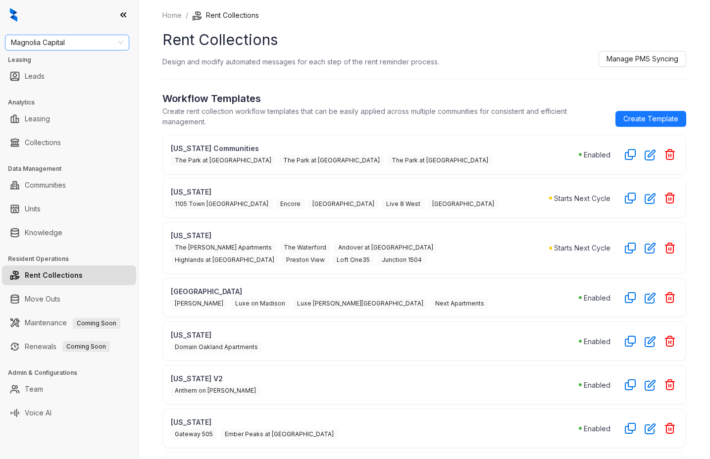
click at [83, 37] on span "Magnolia Capital" at bounding box center [67, 42] width 112 height 15
type input "***"
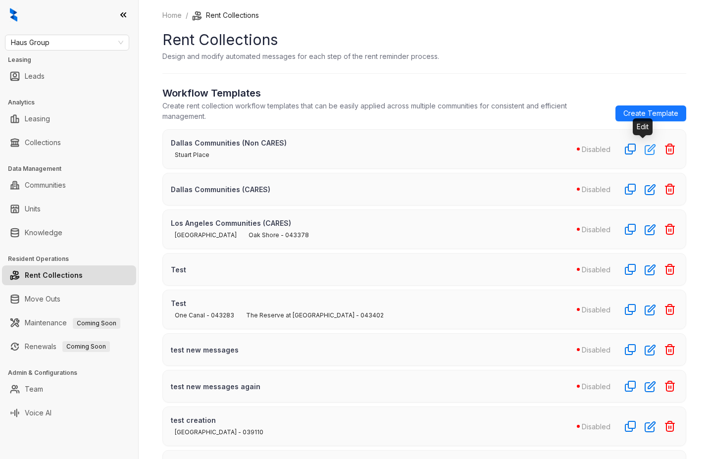
click at [642, 155] on button "button" at bounding box center [650, 149] width 16 height 16
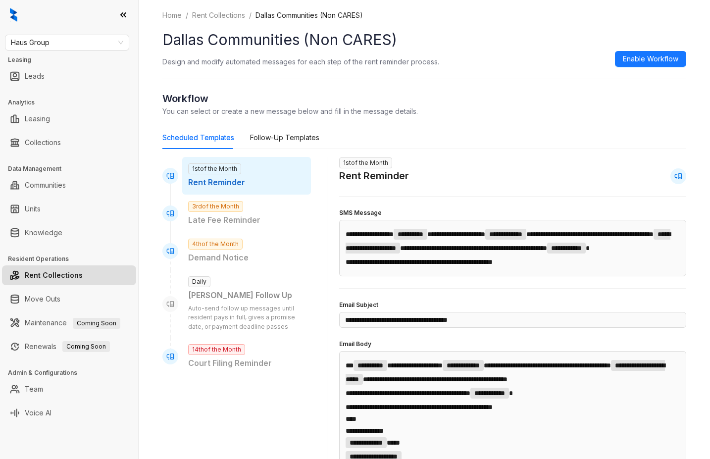
click at [223, 169] on span "1st of the Month" at bounding box center [214, 168] width 53 height 11
click at [220, 221] on p "Late Fee Reminder" at bounding box center [246, 220] width 117 height 12
type input "**********"
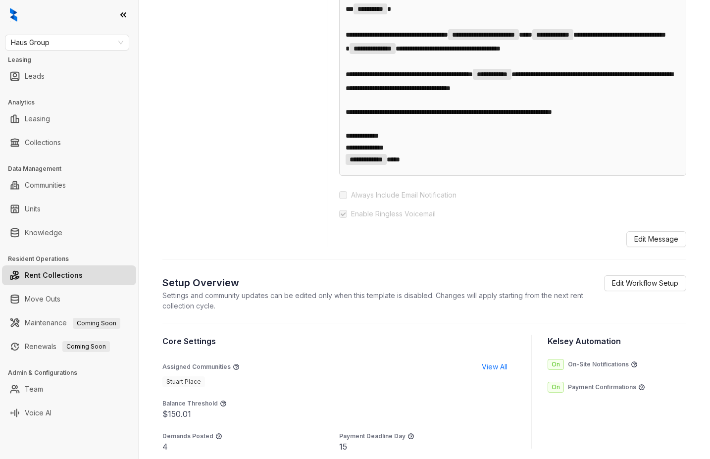
scroll to position [573, 0]
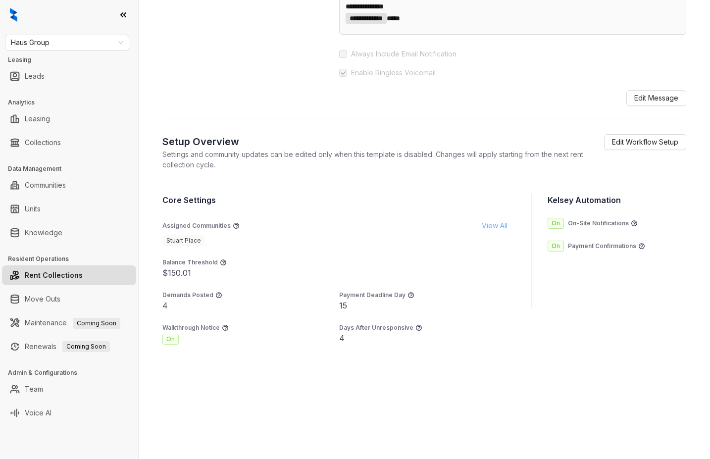
click at [484, 225] on span "View All" at bounding box center [495, 225] width 26 height 11
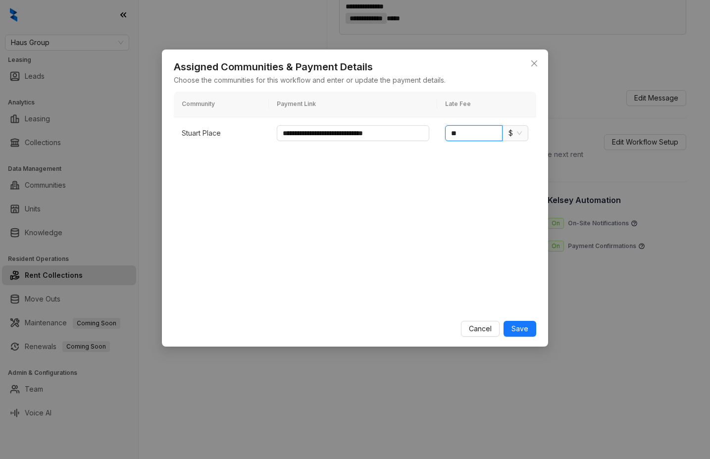
click at [463, 128] on input "**" at bounding box center [473, 133] width 57 height 16
click at [536, 135] on td "** $" at bounding box center [486, 133] width 99 height 32
click at [519, 135] on span "$" at bounding box center [515, 133] width 13 height 15
drag, startPoint x: 519, startPoint y: 167, endPoint x: 511, endPoint y: 161, distance: 10.2
click at [519, 167] on div "%" at bounding box center [515, 168] width 9 height 11
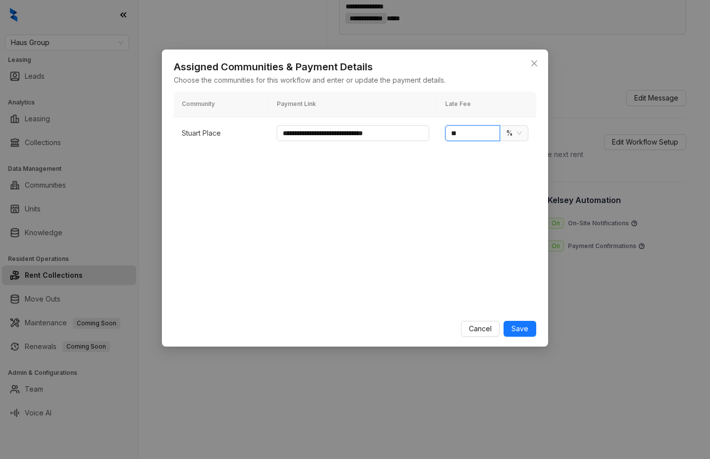
click at [464, 135] on input "**" at bounding box center [472, 133] width 55 height 16
click at [520, 132] on span "%" at bounding box center [514, 133] width 16 height 15
click at [515, 166] on div "%" at bounding box center [514, 168] width 12 height 11
click at [441, 162] on div "**********" at bounding box center [355, 201] width 363 height 218
click at [468, 129] on input "*" at bounding box center [472, 133] width 55 height 16
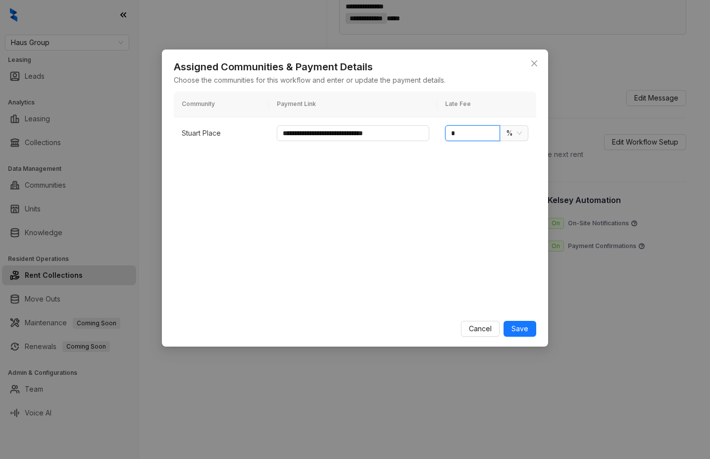
type input "*"
click at [110, 138] on div "**********" at bounding box center [355, 229] width 710 height 459
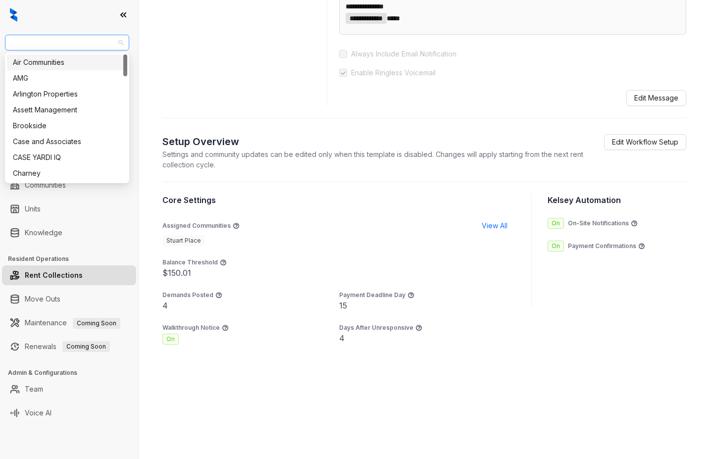
click at [84, 38] on span "Haus Group" at bounding box center [67, 42] width 112 height 15
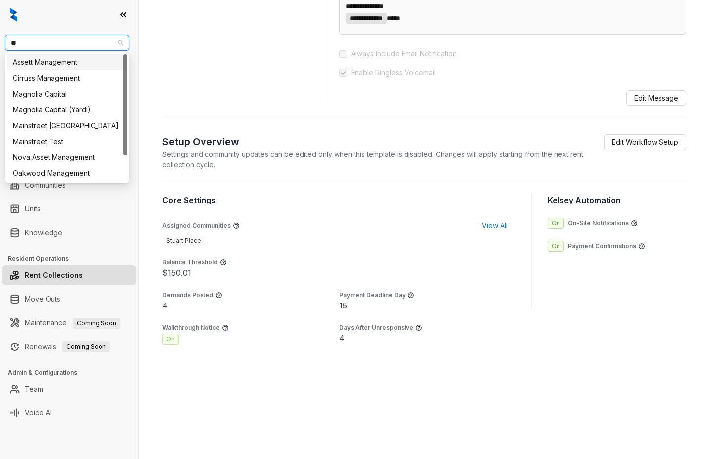
type input "***"
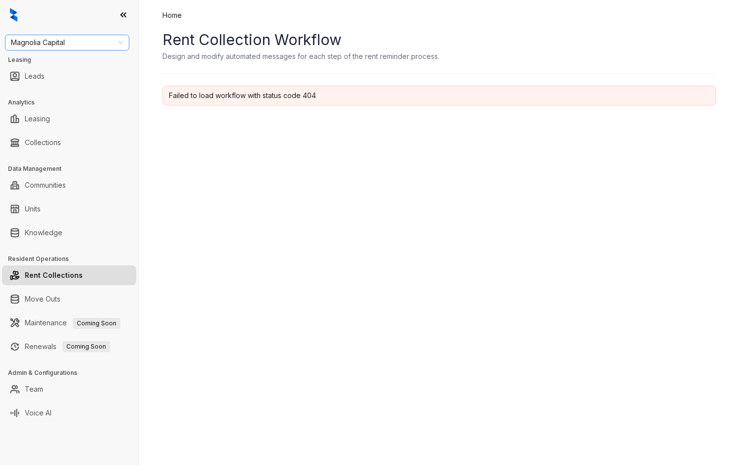
click at [64, 49] on span "Magnolia Capital" at bounding box center [67, 42] width 112 height 15
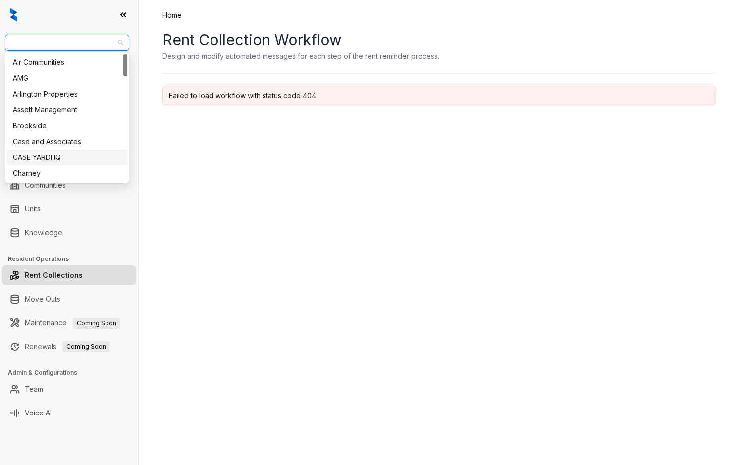
click at [62, 268] on link "Rent Collections" at bounding box center [54, 275] width 58 height 20
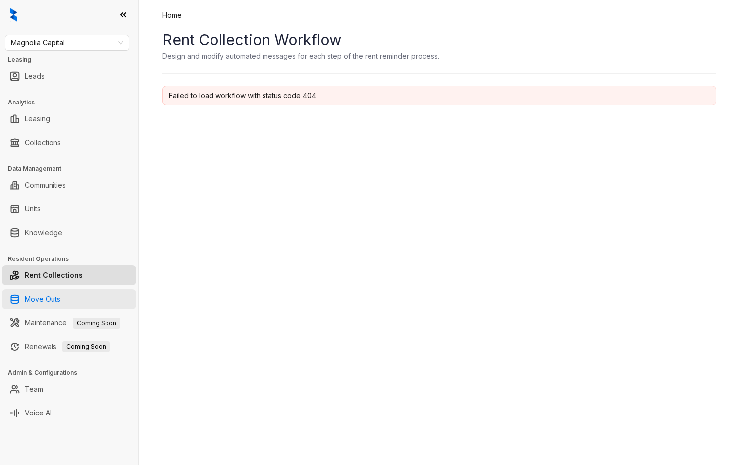
click at [49, 296] on link "Move Outs" at bounding box center [43, 299] width 36 height 20
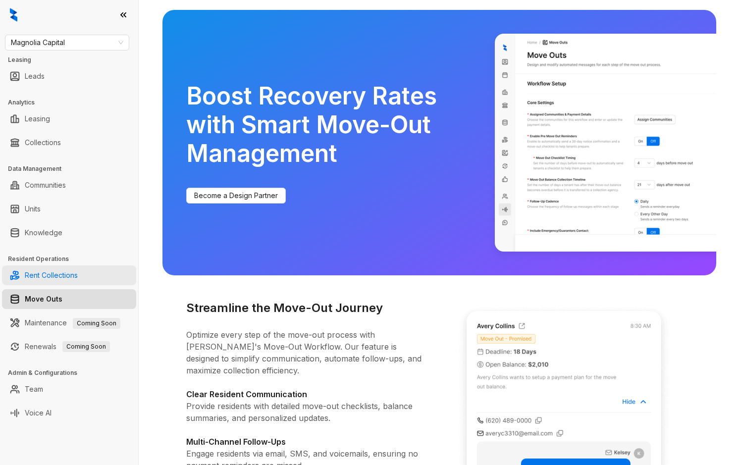
click at [41, 275] on link "Rent Collections" at bounding box center [51, 275] width 53 height 20
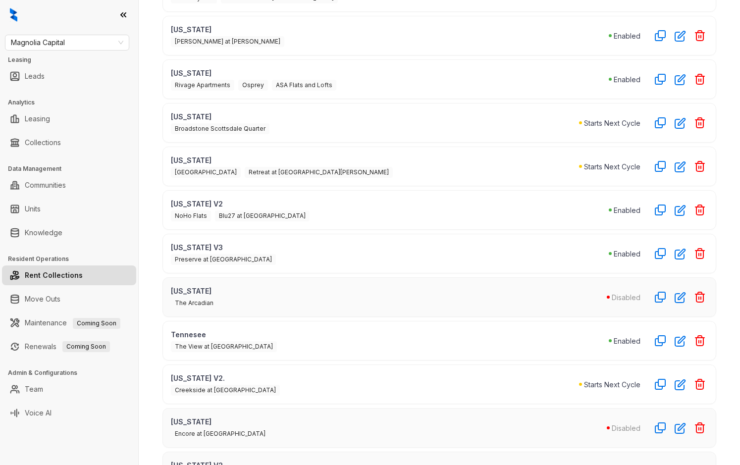
scroll to position [461, 0]
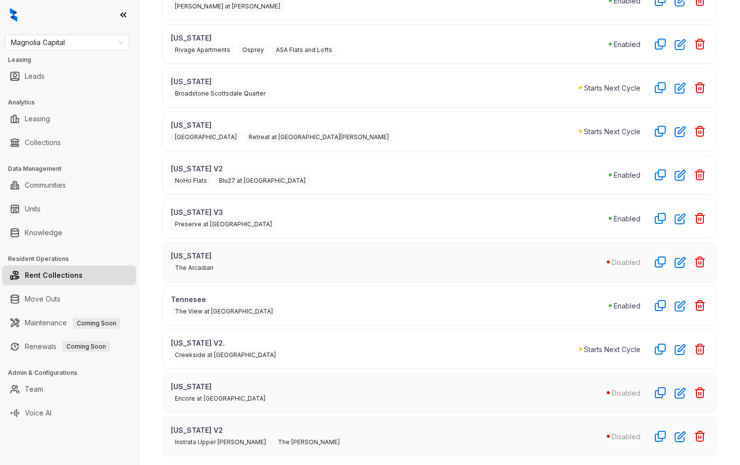
drag, startPoint x: 246, startPoint y: 385, endPoint x: 304, endPoint y: 388, distance: 58.0
click at [246, 385] on p "Missouri" at bounding box center [389, 386] width 436 height 10
click at [674, 388] on icon "button" at bounding box center [679, 392] width 11 height 11
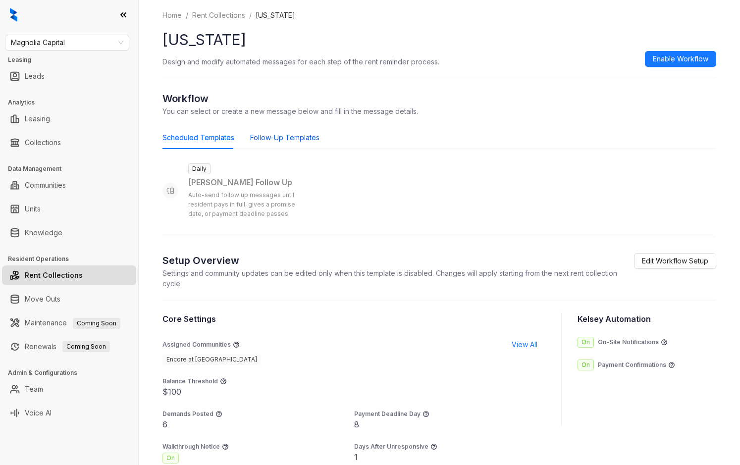
click at [290, 139] on div "Follow-Up Templates" at bounding box center [284, 137] width 69 height 11
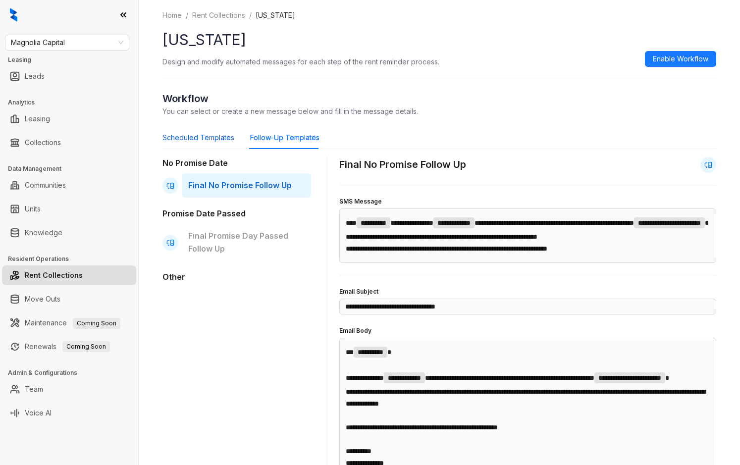
click at [214, 141] on div "Scheduled Templates" at bounding box center [198, 137] width 72 height 11
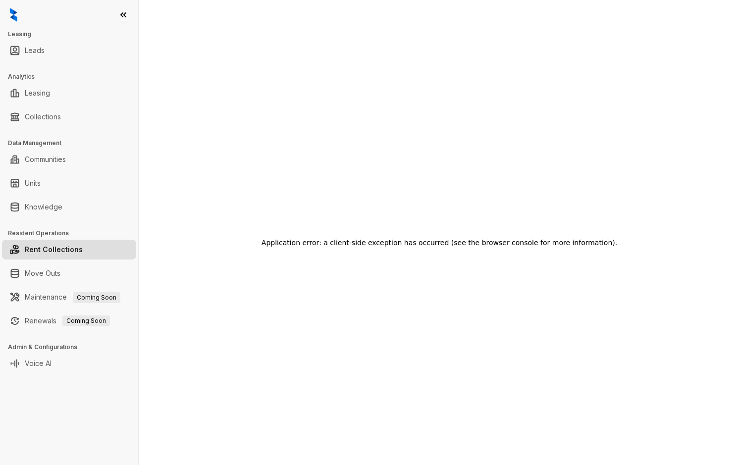
scroll to position [20, 0]
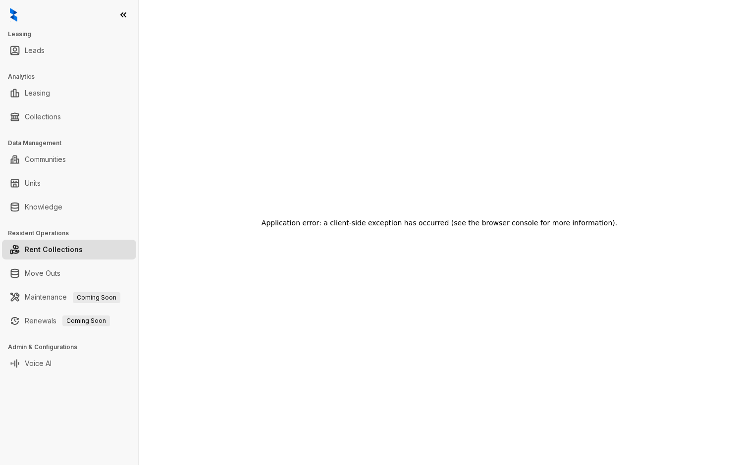
click at [48, 254] on link "Rent Collections" at bounding box center [54, 250] width 58 height 20
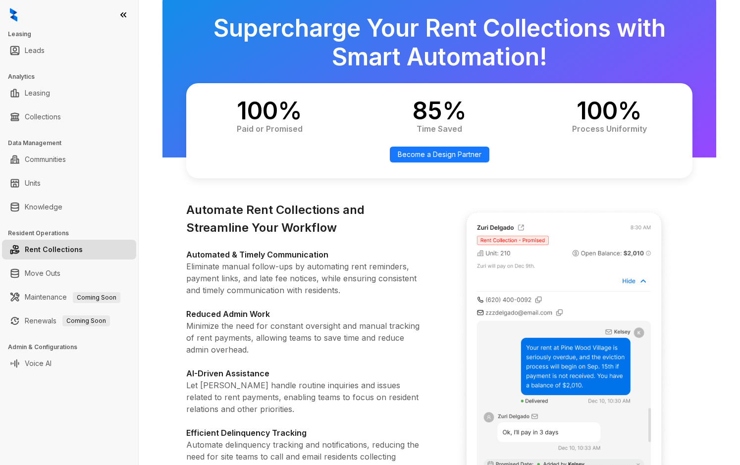
click at [61, 249] on link "Rent Collections" at bounding box center [54, 250] width 58 height 20
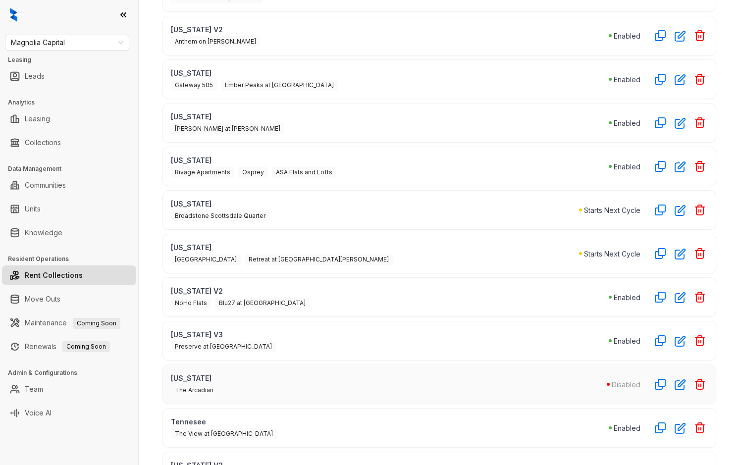
scroll to position [461, 0]
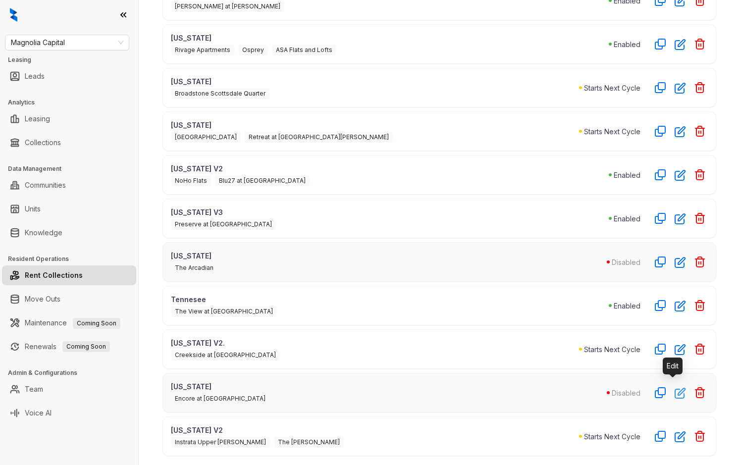
click at [674, 392] on icon "button" at bounding box center [679, 392] width 11 height 11
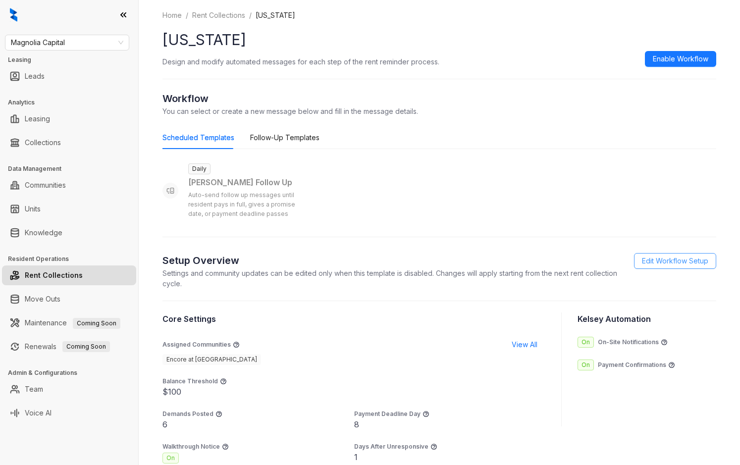
click at [679, 263] on span "Edit Workflow Setup" at bounding box center [675, 261] width 66 height 11
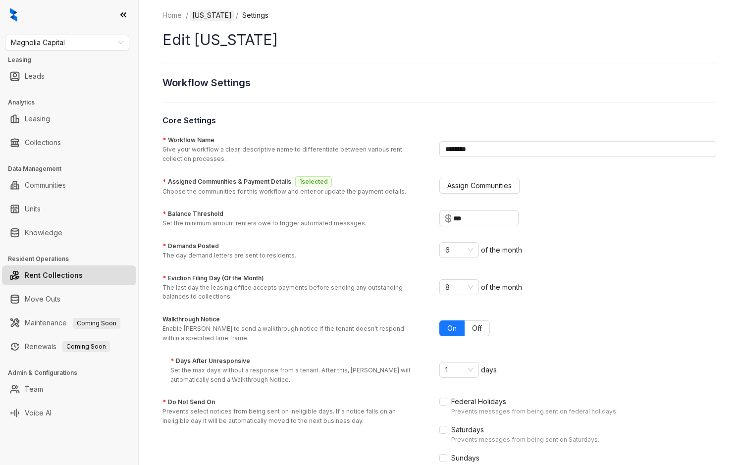
click at [213, 11] on link "[US_STATE]" at bounding box center [212, 15] width 44 height 11
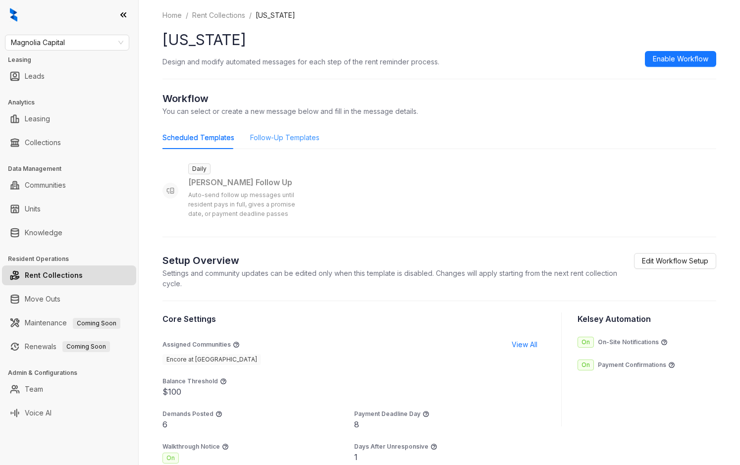
click at [283, 131] on div "Follow-Up Templates" at bounding box center [284, 137] width 69 height 23
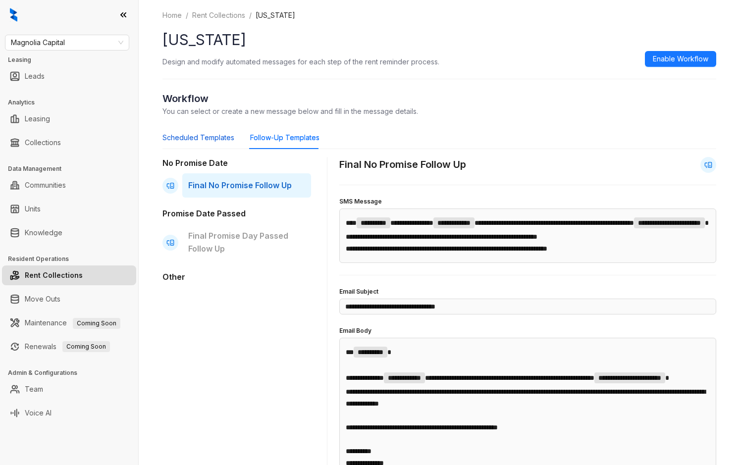
click at [188, 134] on div "Scheduled Templates" at bounding box center [198, 137] width 72 height 11
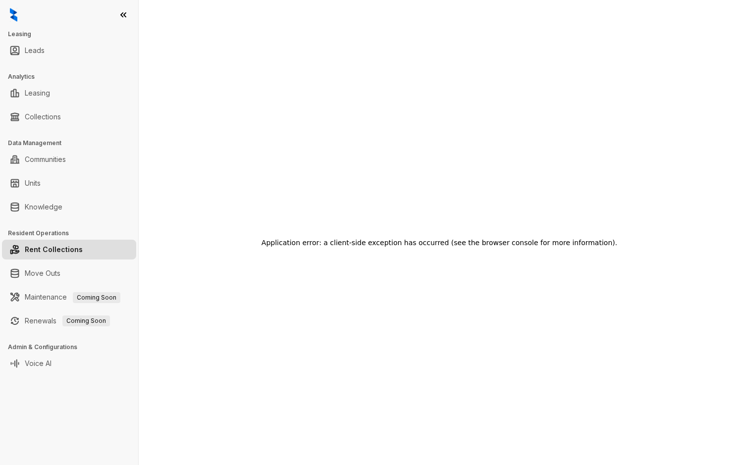
scroll to position [20, 0]
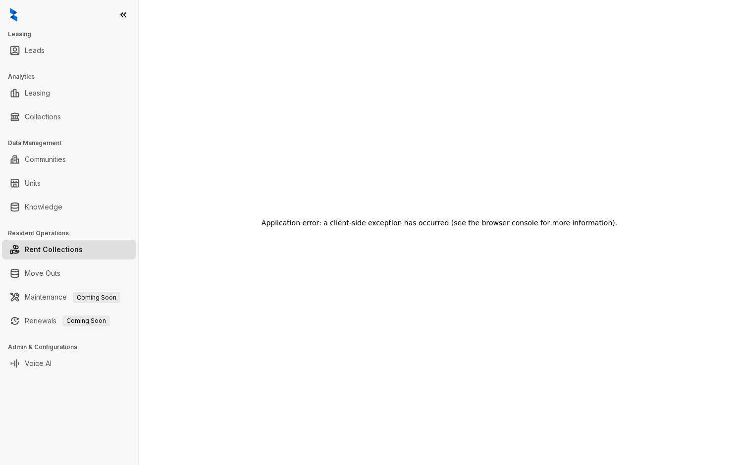
click at [33, 251] on link "Rent Collections" at bounding box center [54, 250] width 58 height 20
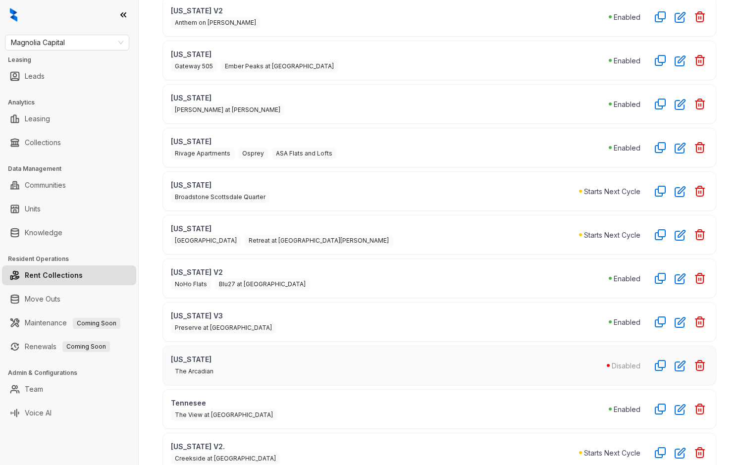
scroll to position [461, 0]
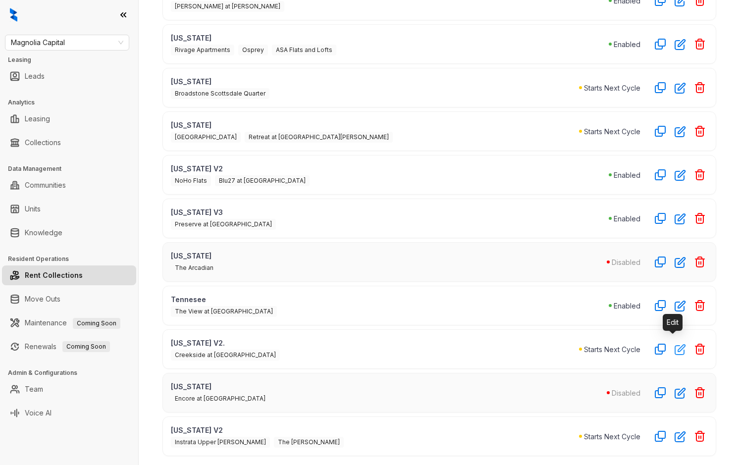
click at [675, 345] on icon "button" at bounding box center [680, 350] width 10 height 10
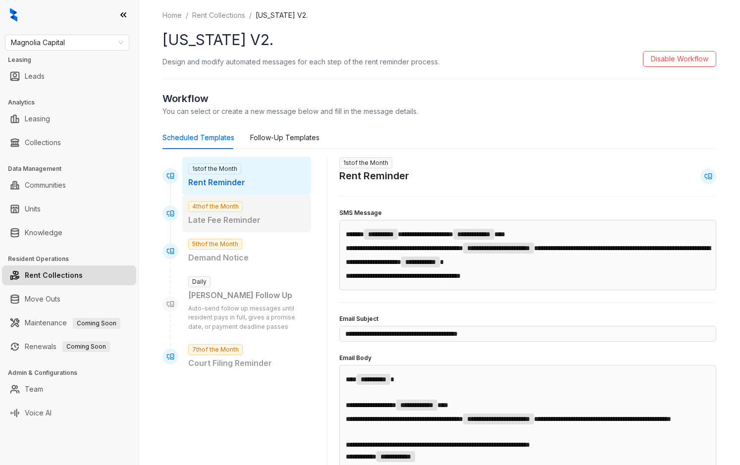
click at [241, 220] on p "Late Fee Reminder" at bounding box center [246, 220] width 117 height 12
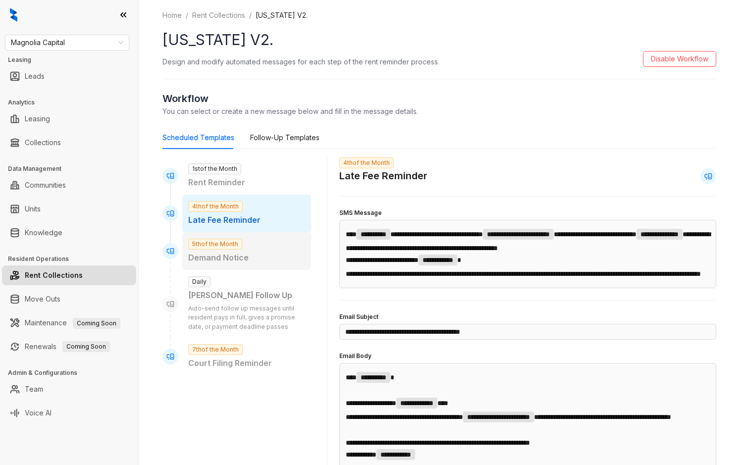
click at [243, 259] on p "Demand Notice" at bounding box center [246, 258] width 117 height 12
type input "**********"
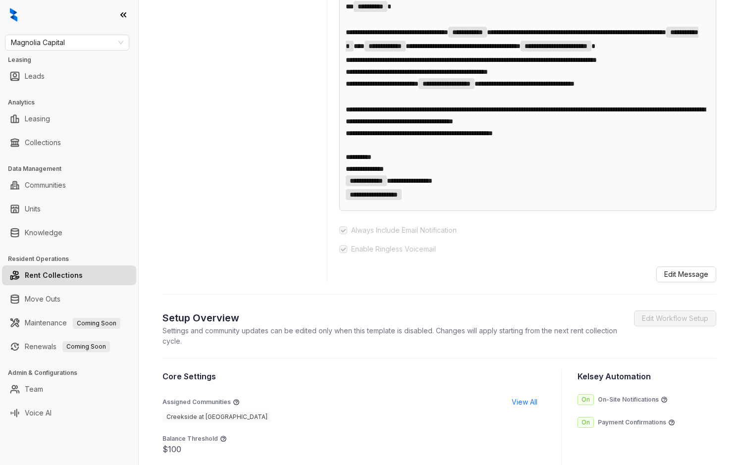
scroll to position [564, 0]
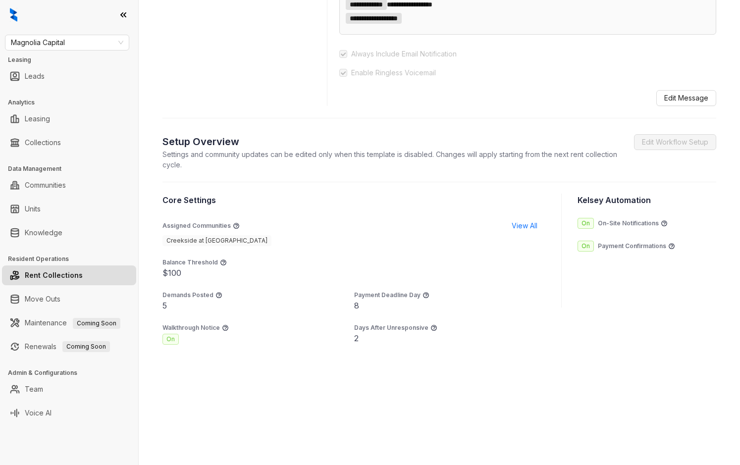
click at [60, 280] on link "Rent Collections" at bounding box center [54, 275] width 58 height 20
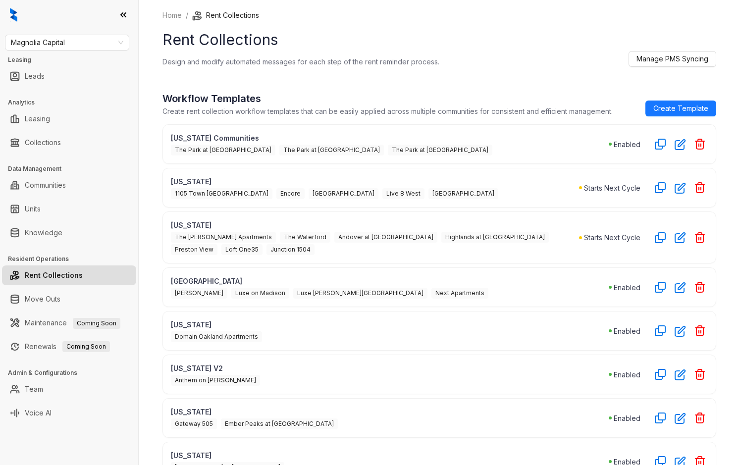
scroll to position [461, 0]
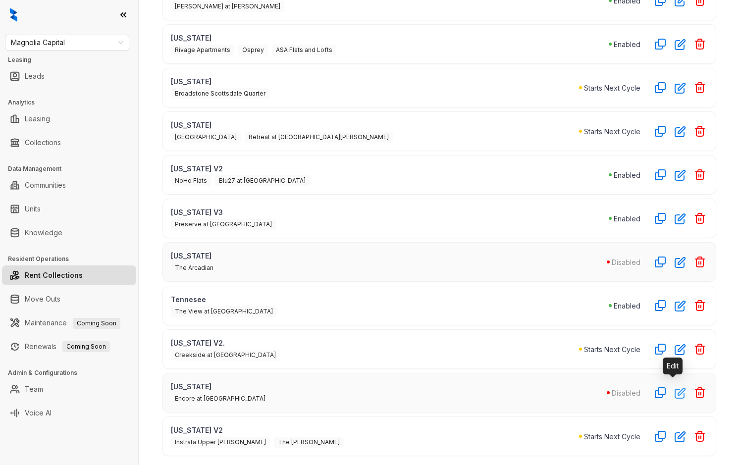
click at [674, 388] on icon "button" at bounding box center [679, 392] width 11 height 11
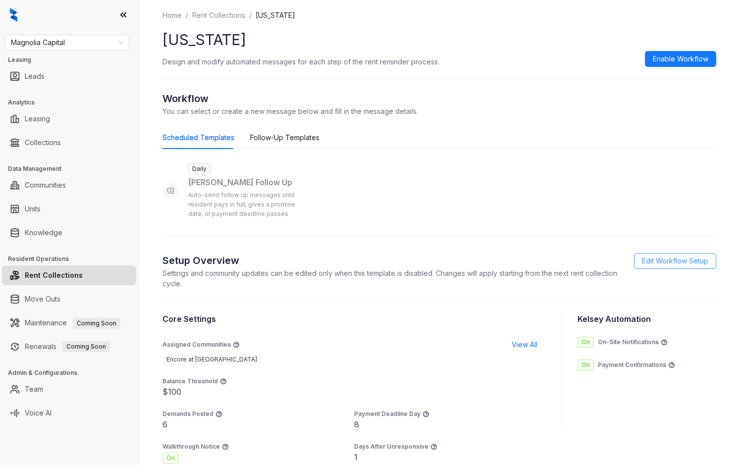
click at [652, 263] on span "Edit Workflow Setup" at bounding box center [675, 261] width 66 height 11
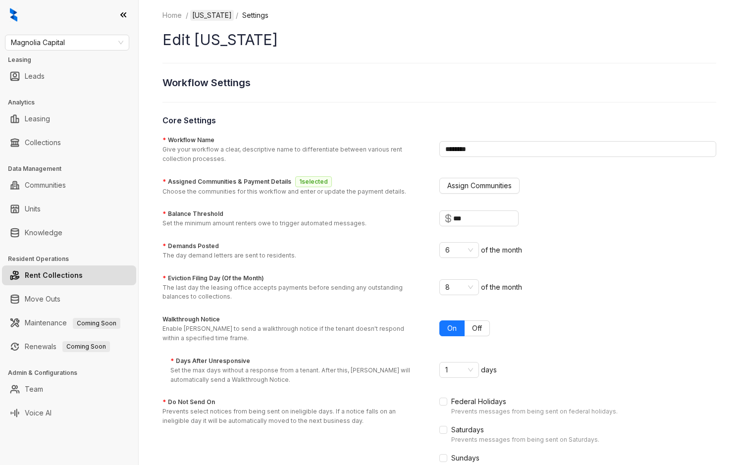
click at [206, 16] on link "[US_STATE]" at bounding box center [212, 15] width 44 height 11
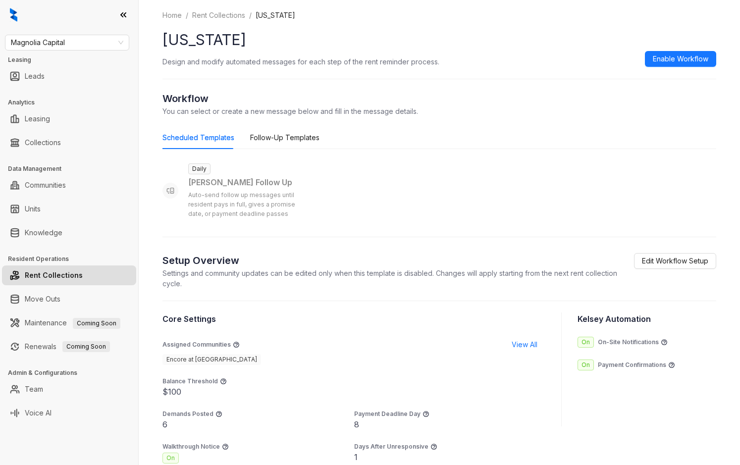
click at [296, 124] on div "Home / Rent Collections / Missouri Missouri Design and modify automated message…" at bounding box center [439, 237] width 554 height 454
click at [273, 141] on div "Follow-Up Templates" at bounding box center [284, 137] width 69 height 11
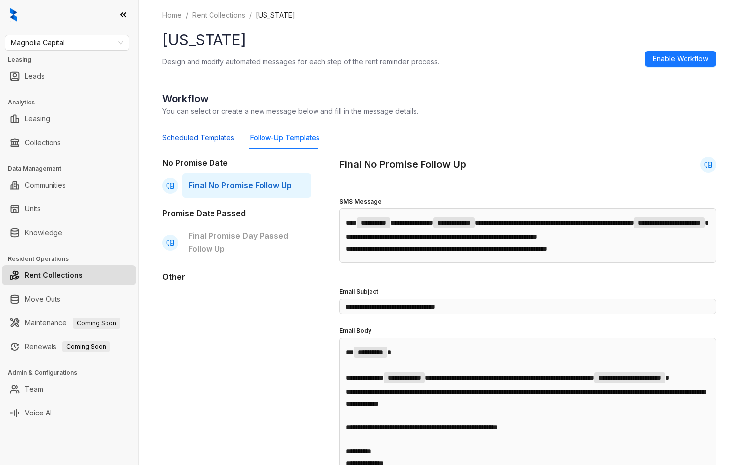
click at [178, 134] on div "Scheduled Templates" at bounding box center [198, 137] width 72 height 11
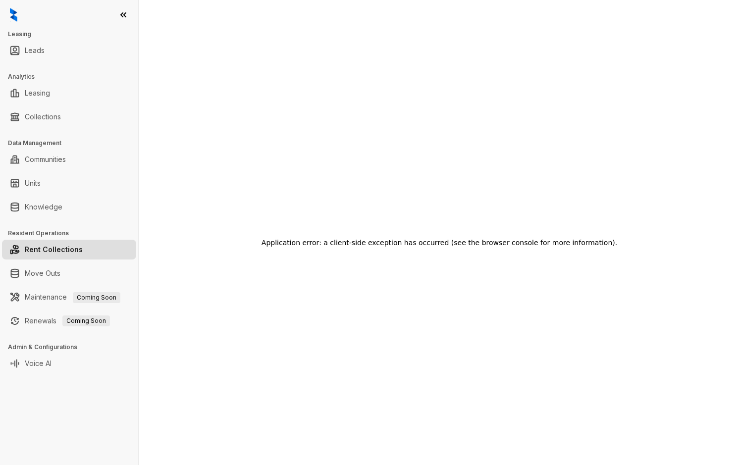
click at [50, 246] on link "Rent Collections" at bounding box center [54, 250] width 58 height 20
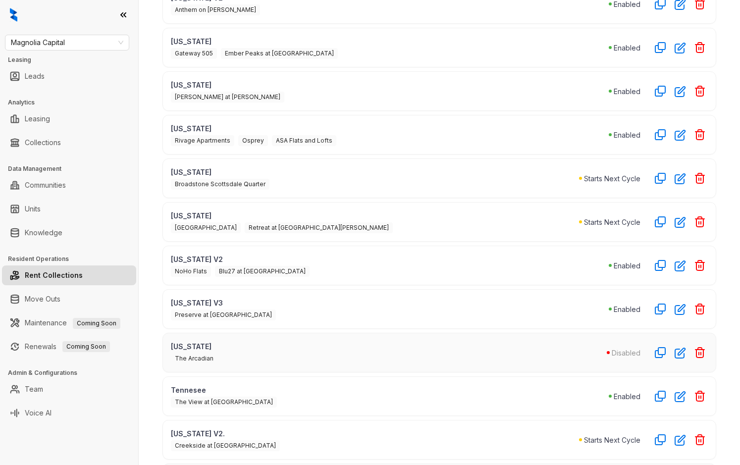
scroll to position [461, 0]
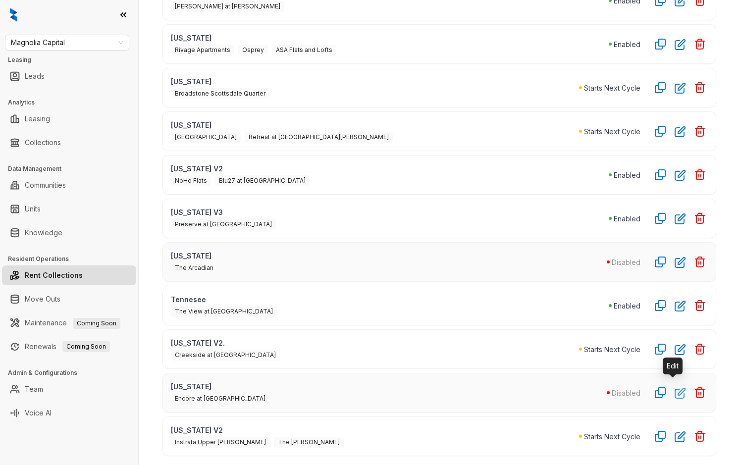
click at [674, 389] on icon "button" at bounding box center [679, 392] width 11 height 11
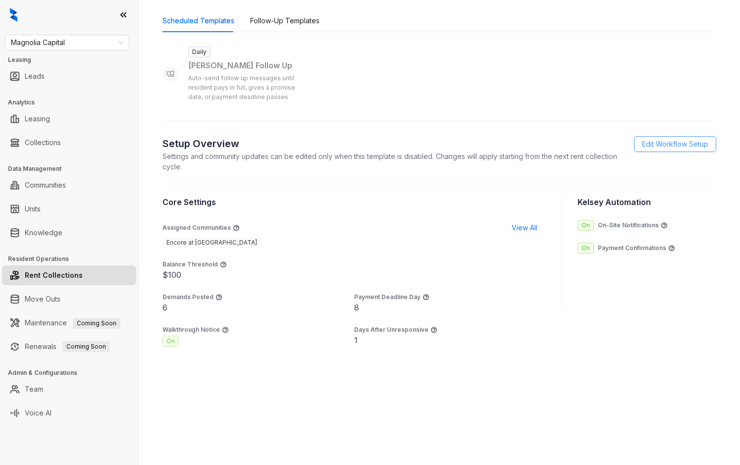
click at [654, 145] on span "Edit Workflow Setup" at bounding box center [675, 144] width 66 height 11
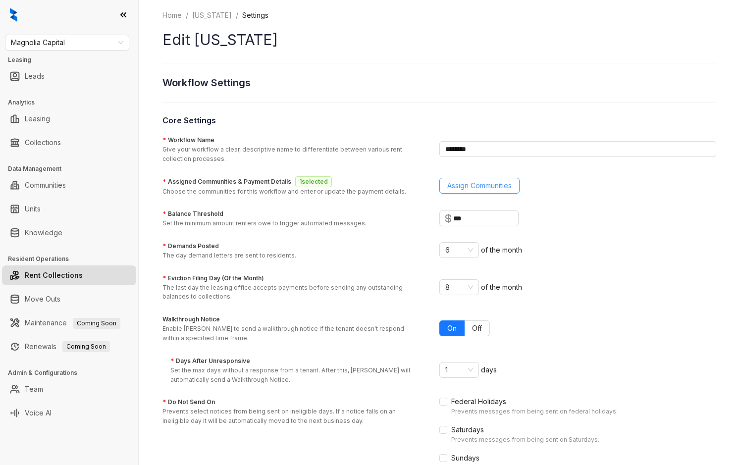
click at [484, 185] on span "Assign Communities" at bounding box center [479, 185] width 64 height 11
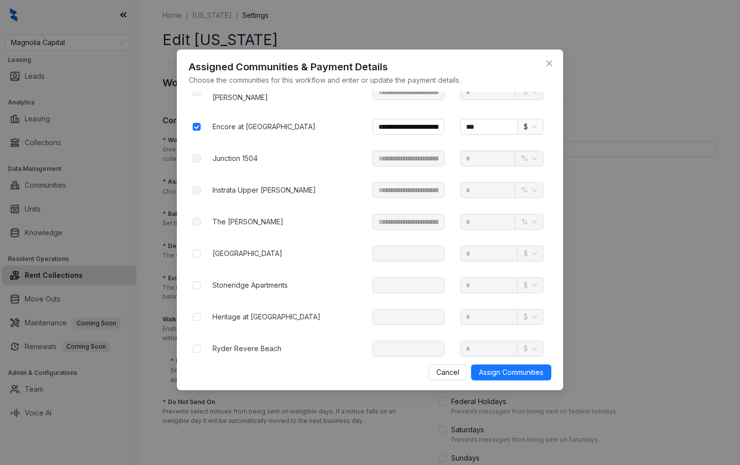
scroll to position [1340, 0]
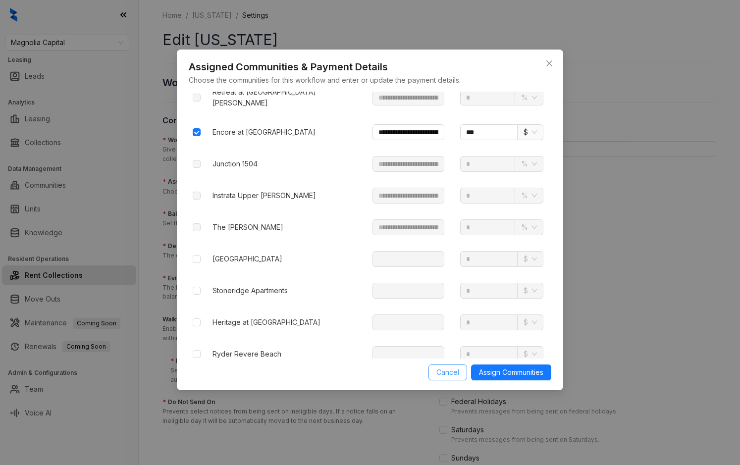
click at [441, 365] on button "Cancel" at bounding box center [447, 372] width 39 height 16
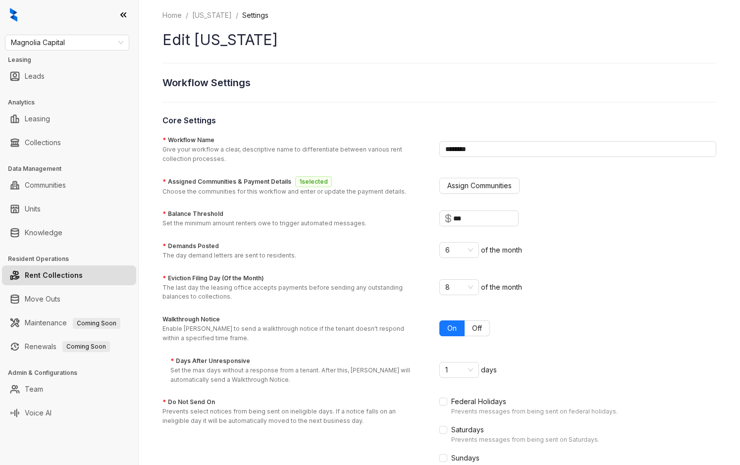
click at [332, 377] on p "Set the max days without a response from a tenant. After this, [PERSON_NAME] wi…" at bounding box center [298, 375] width 257 height 19
click at [445, 377] on input "* Days After Unresponsive Set the max days without a response from a tenant. Af…" at bounding box center [454, 370] width 19 height 15
click at [171, 16] on link "Home" at bounding box center [171, 15] width 23 height 11
click at [203, 17] on link "Missouri" at bounding box center [212, 15] width 44 height 11
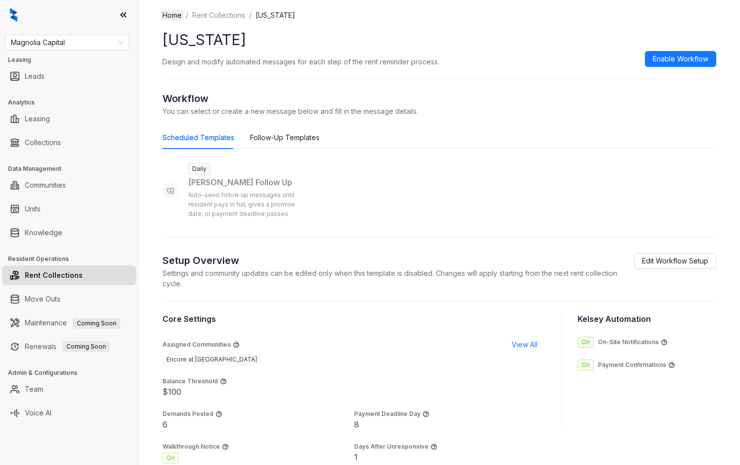
click at [167, 16] on link "Home" at bounding box center [171, 15] width 23 height 11
select select "******"
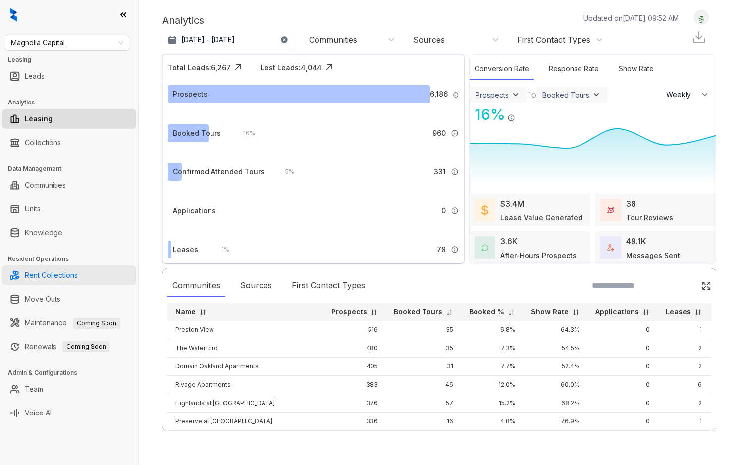
click at [63, 275] on link "Rent Collections" at bounding box center [51, 275] width 53 height 20
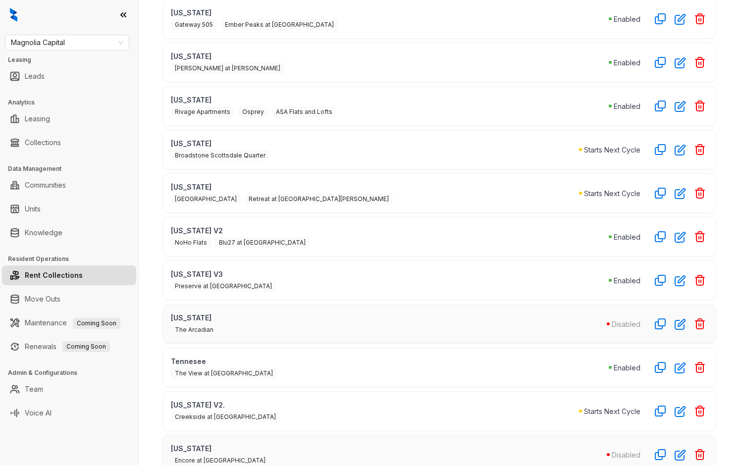
scroll to position [461, 0]
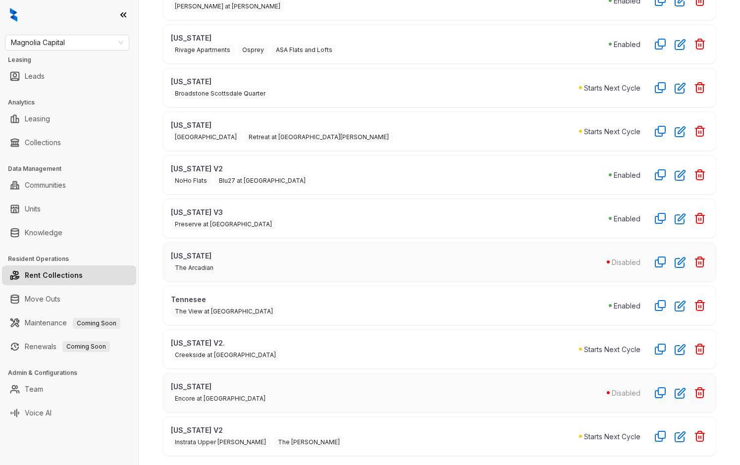
click at [79, 268] on link "Rent Collections" at bounding box center [54, 275] width 58 height 20
click at [675, 390] on icon "button" at bounding box center [680, 393] width 10 height 10
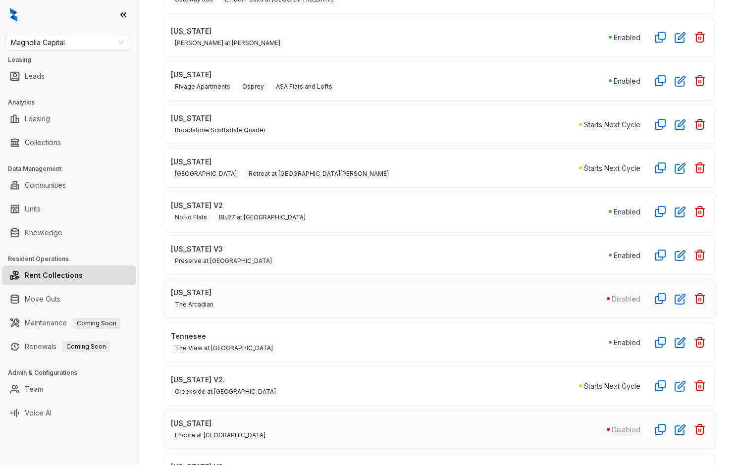
scroll to position [461, 0]
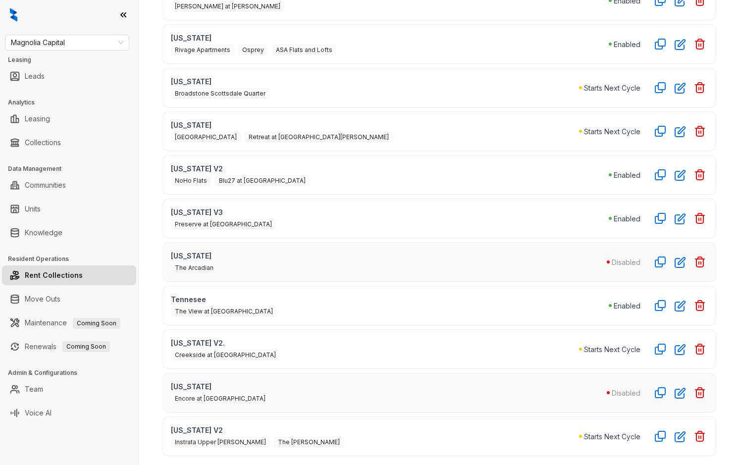
click at [350, 375] on div "Missouri Encore at Forest Park Disabled" at bounding box center [439, 393] width 554 height 40
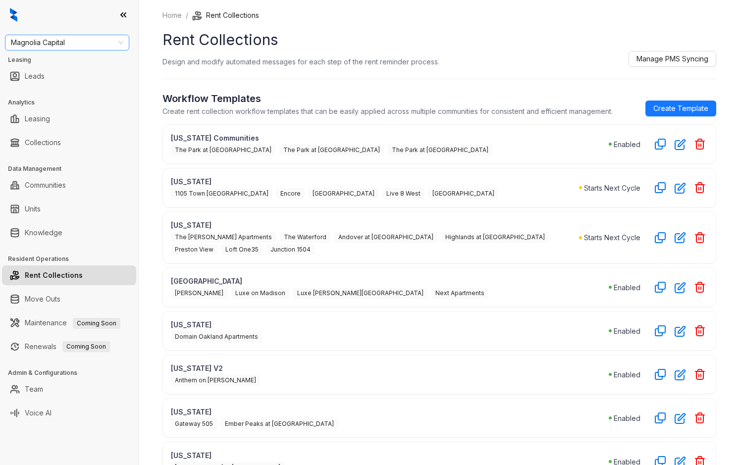
click at [82, 39] on span "Magnolia Capital" at bounding box center [67, 42] width 112 height 15
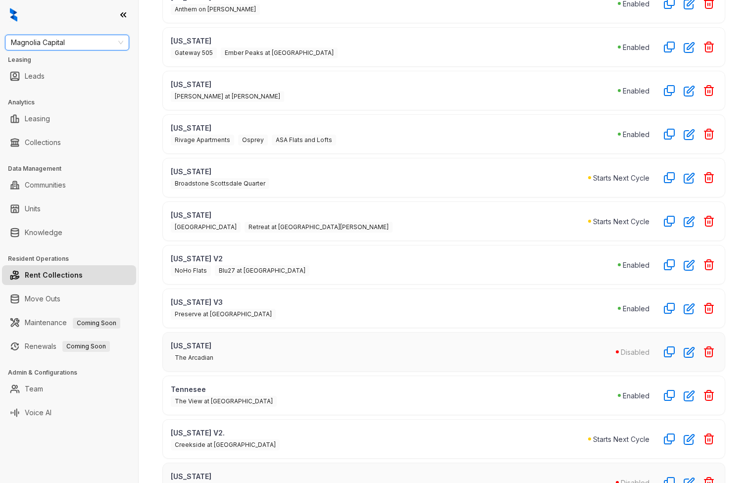
scroll to position [443, 0]
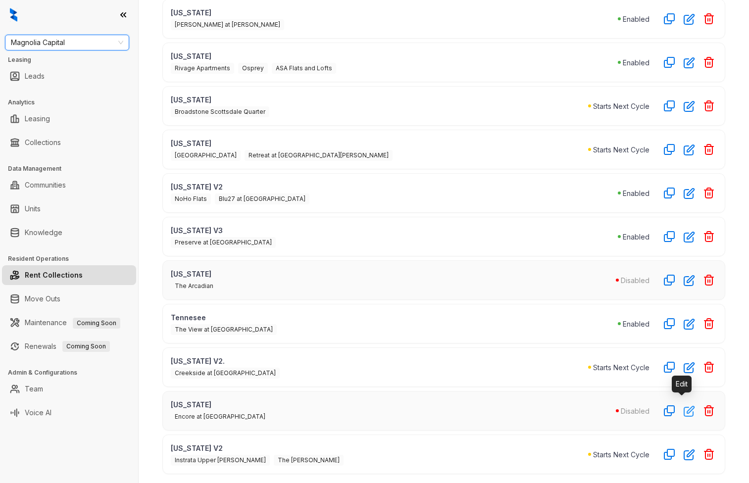
click at [684, 407] on icon "button" at bounding box center [689, 412] width 10 height 10
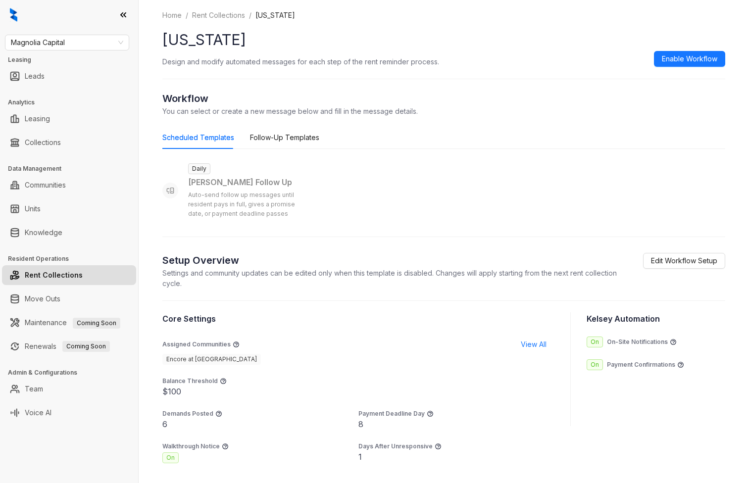
click at [71, 273] on link "Rent Collections" at bounding box center [54, 275] width 58 height 20
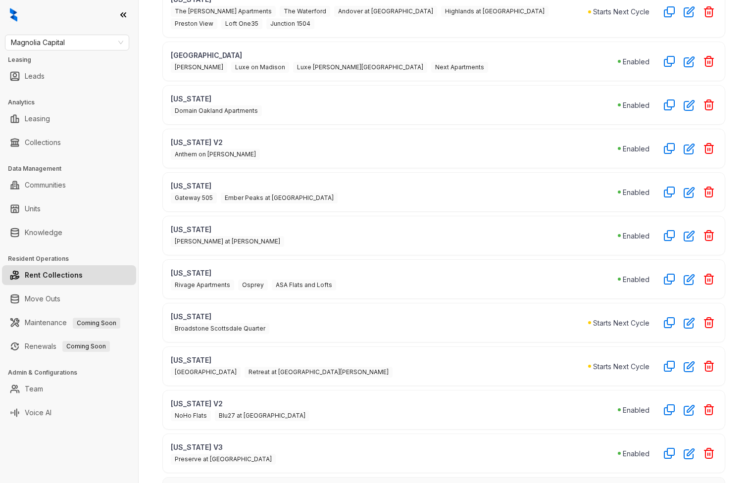
scroll to position [421, 0]
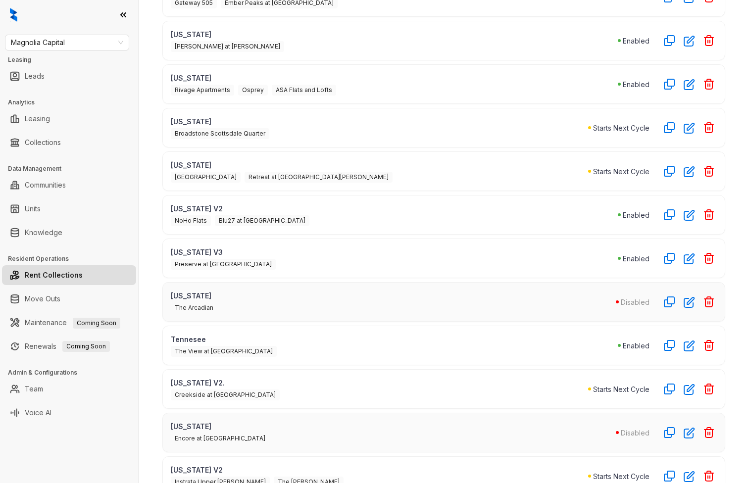
click at [677, 439] on div "Missouri Encore at Forest Park Disabled" at bounding box center [443, 433] width 563 height 40
click at [684, 430] on icon "button" at bounding box center [689, 432] width 11 height 11
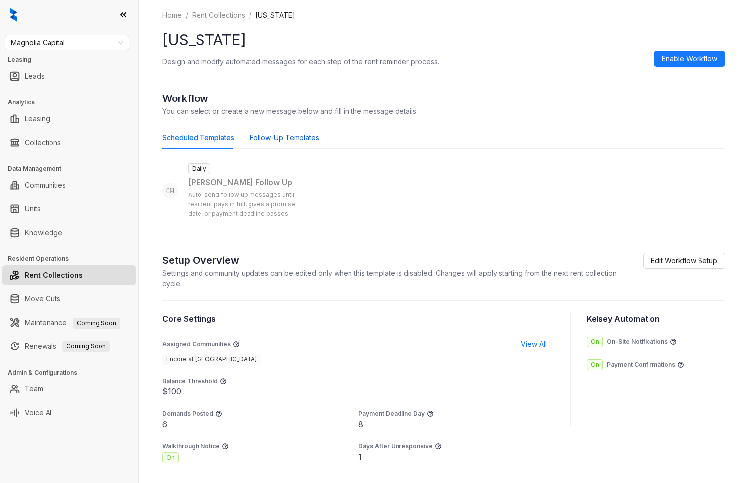
click at [286, 138] on div "Follow-Up Templates" at bounding box center [284, 137] width 69 height 11
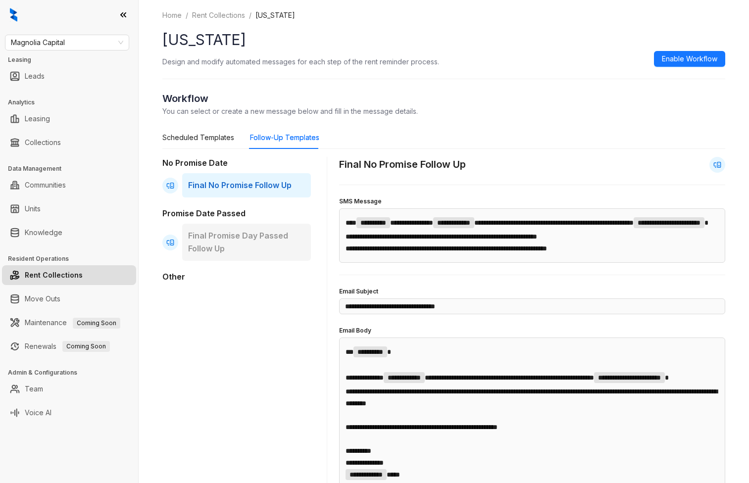
click at [252, 253] on p "Final Promise Day Passed Follow Up" at bounding box center [246, 242] width 117 height 25
type input "**********"
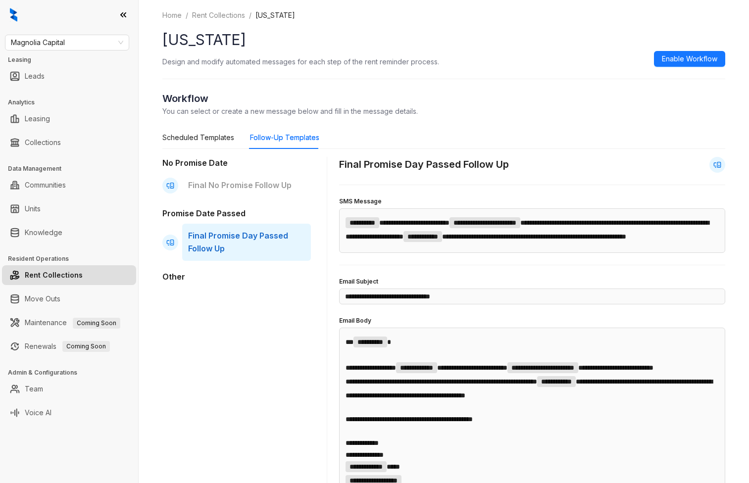
scroll to position [417, 0]
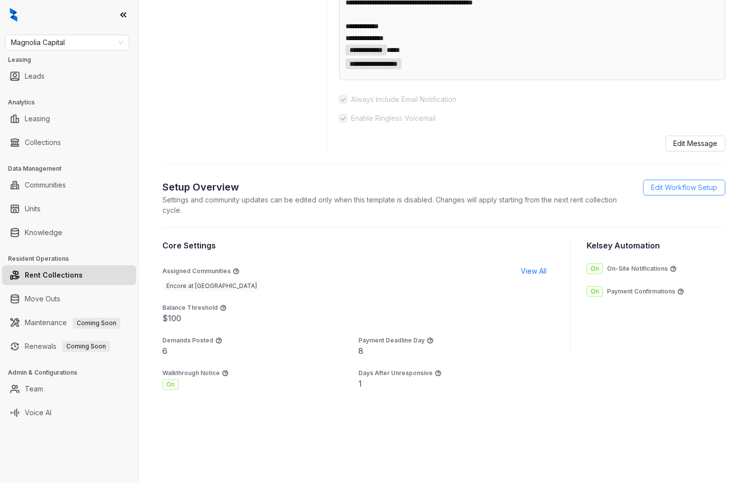
click at [654, 196] on button "Edit Workflow Setup" at bounding box center [684, 188] width 82 height 16
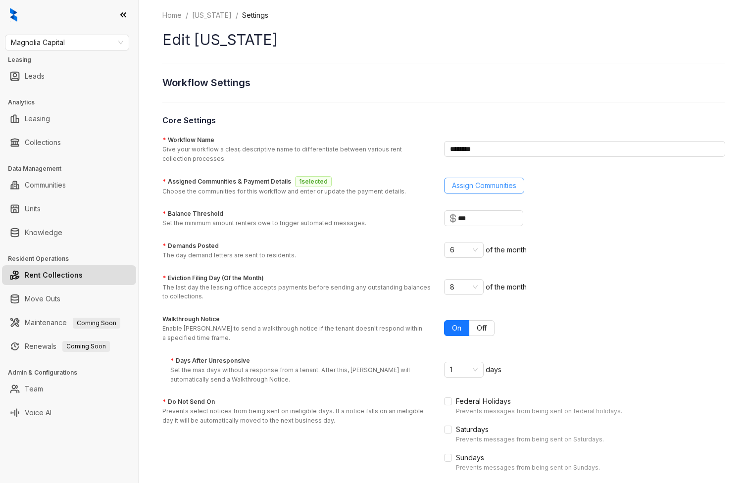
click at [479, 190] on span "Assign Communities" at bounding box center [484, 185] width 64 height 11
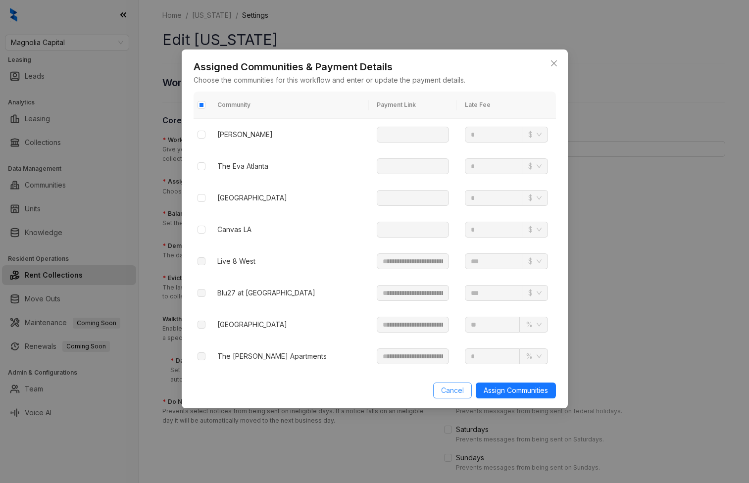
click at [458, 395] on span "Cancel" at bounding box center [452, 390] width 23 height 11
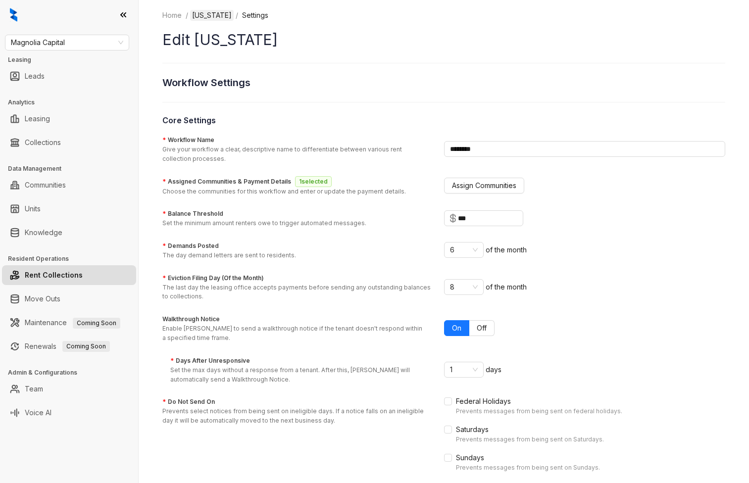
click at [203, 20] on link "Missouri" at bounding box center [212, 15] width 44 height 11
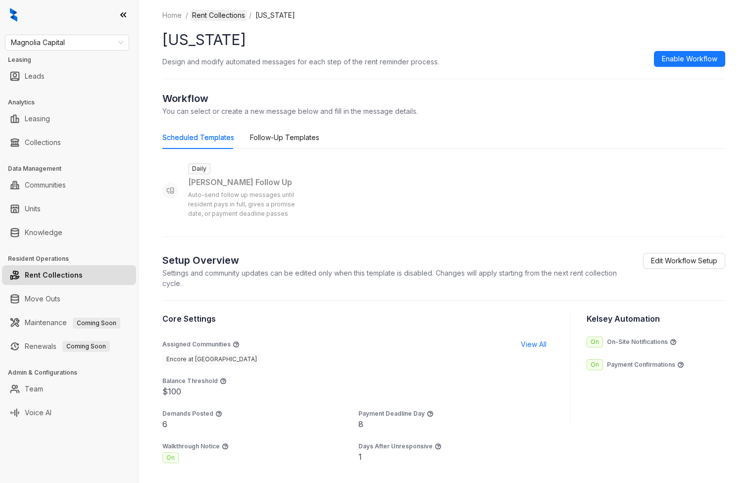
click at [200, 16] on link "Rent Collections" at bounding box center [218, 15] width 57 height 11
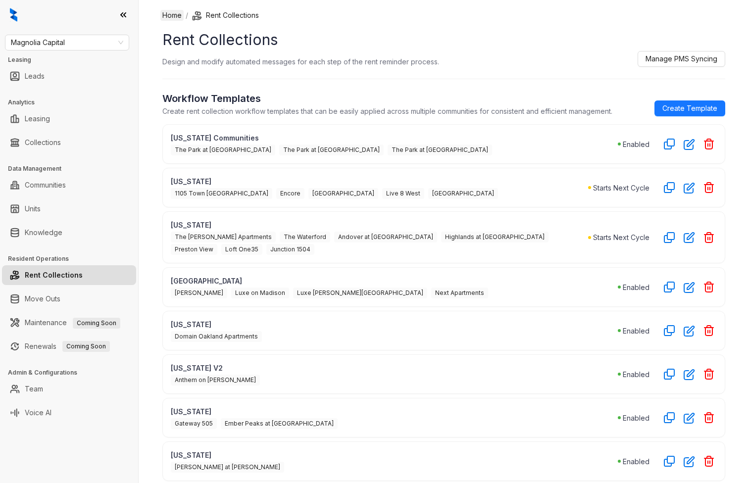
click at [169, 15] on link "Home" at bounding box center [171, 15] width 23 height 11
select select "******"
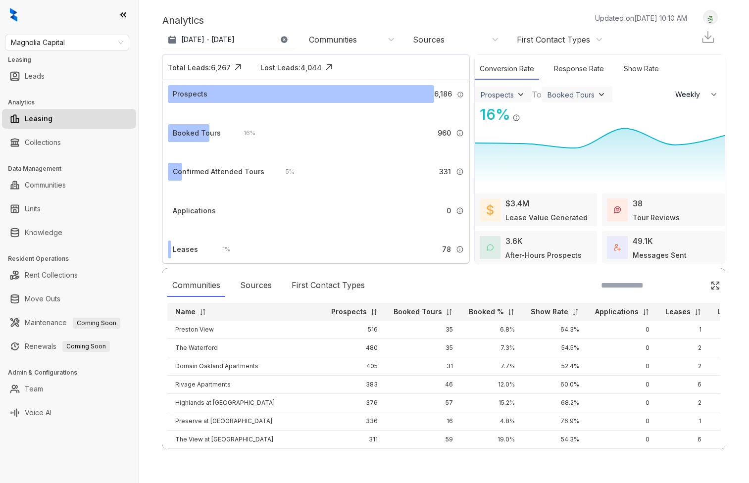
click at [62, 262] on h3 "Resident Operations" at bounding box center [73, 259] width 130 height 9
click at [62, 276] on link "Rent Collections" at bounding box center [51, 275] width 53 height 20
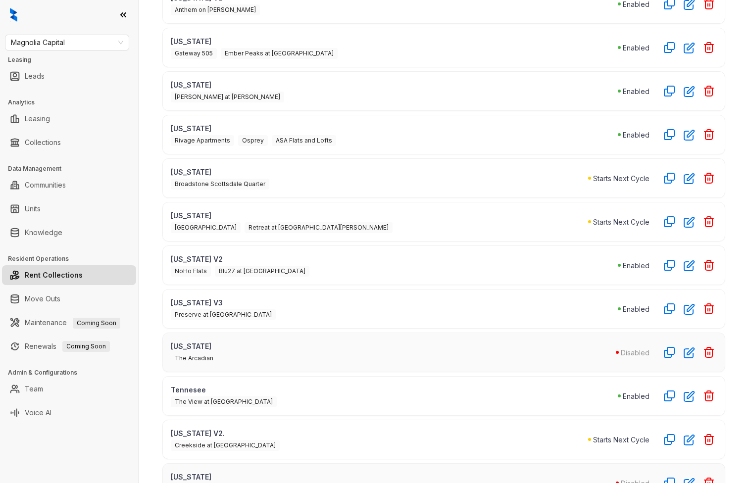
scroll to position [443, 0]
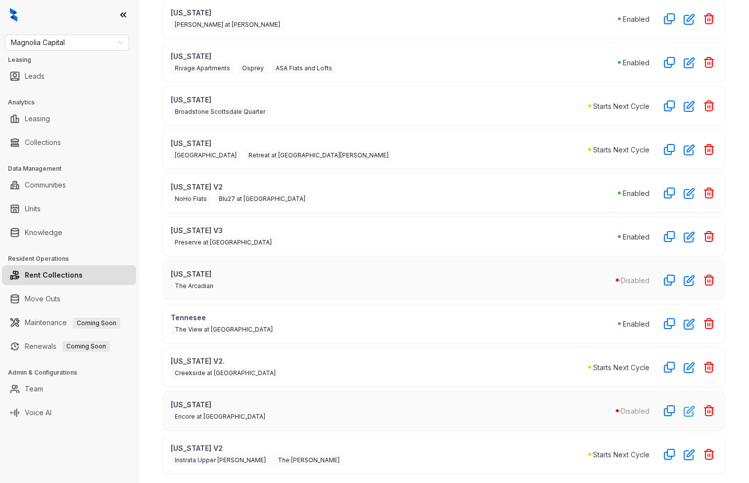
click at [684, 409] on icon "button" at bounding box center [689, 412] width 10 height 10
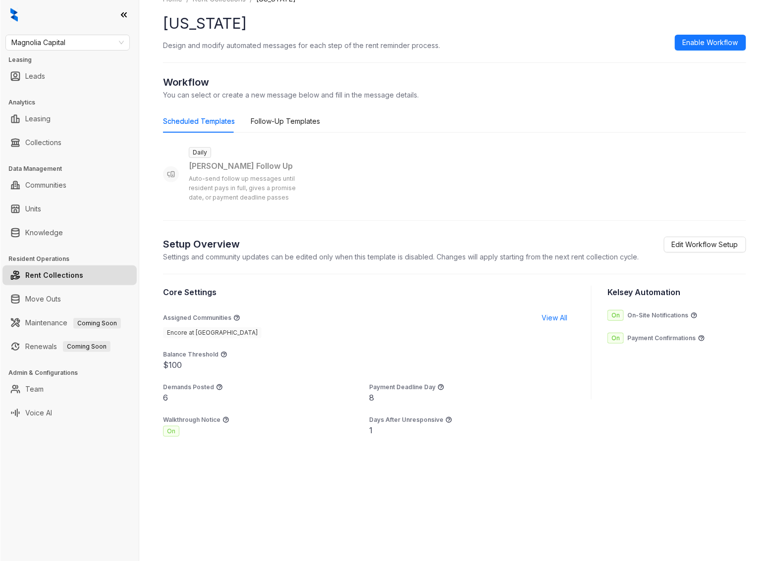
scroll to position [16, 0]
click at [286, 117] on div "Follow-Up Templates" at bounding box center [284, 121] width 69 height 11
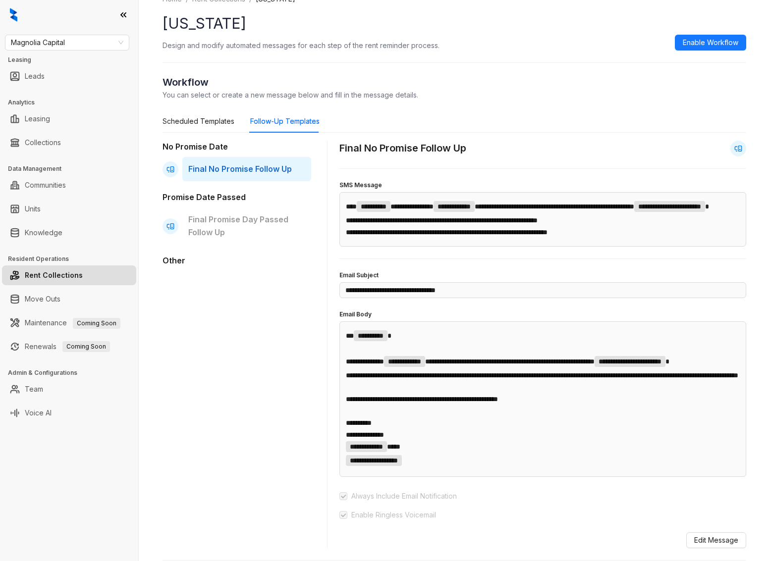
click at [67, 275] on link "Rent Collections" at bounding box center [54, 275] width 58 height 20
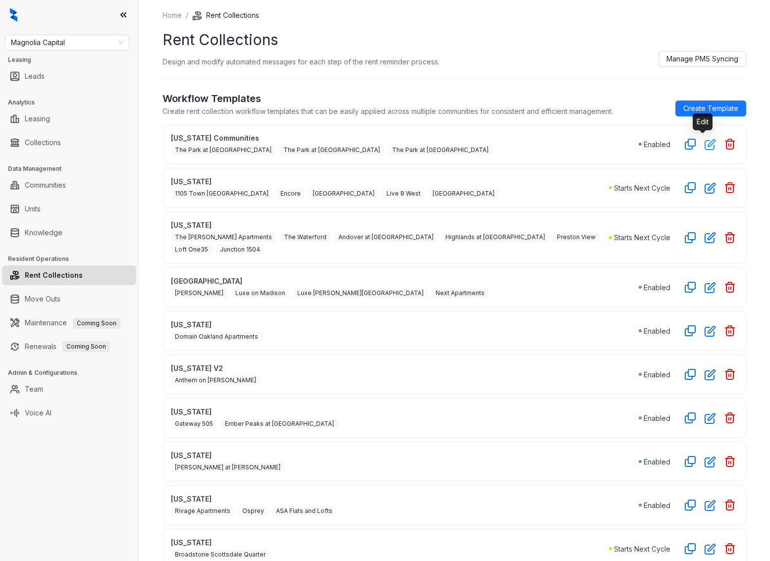
click at [704, 148] on icon "button" at bounding box center [709, 144] width 11 height 11
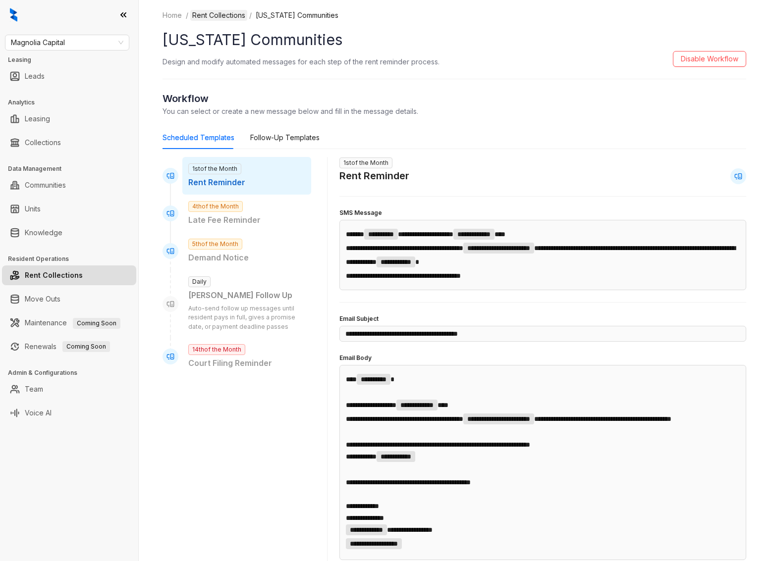
click at [220, 15] on link "Rent Collections" at bounding box center [218, 15] width 57 height 11
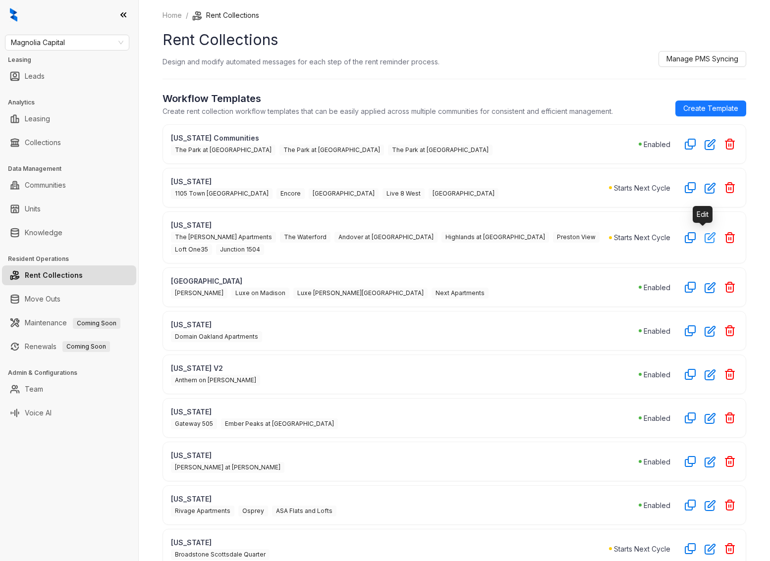
click at [705, 242] on icon "button" at bounding box center [710, 238] width 10 height 10
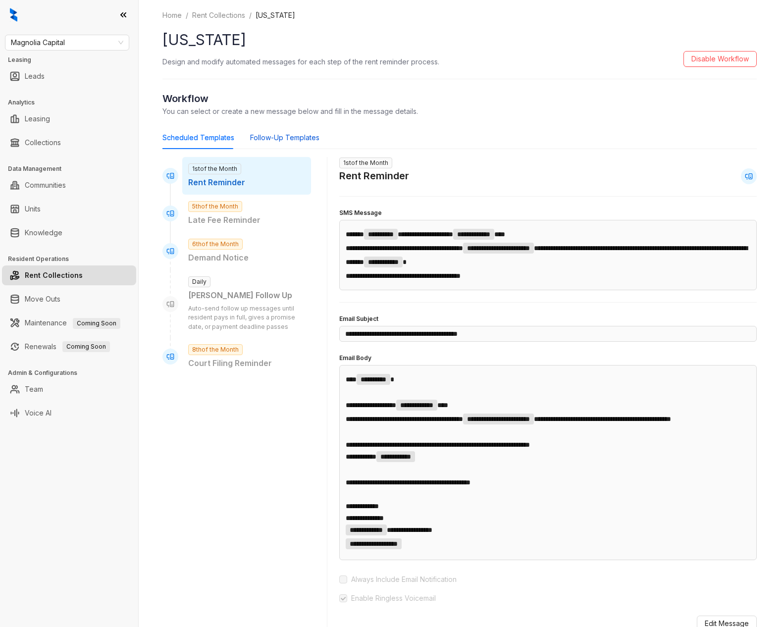
click at [284, 141] on div "Follow-Up Templates" at bounding box center [284, 137] width 69 height 11
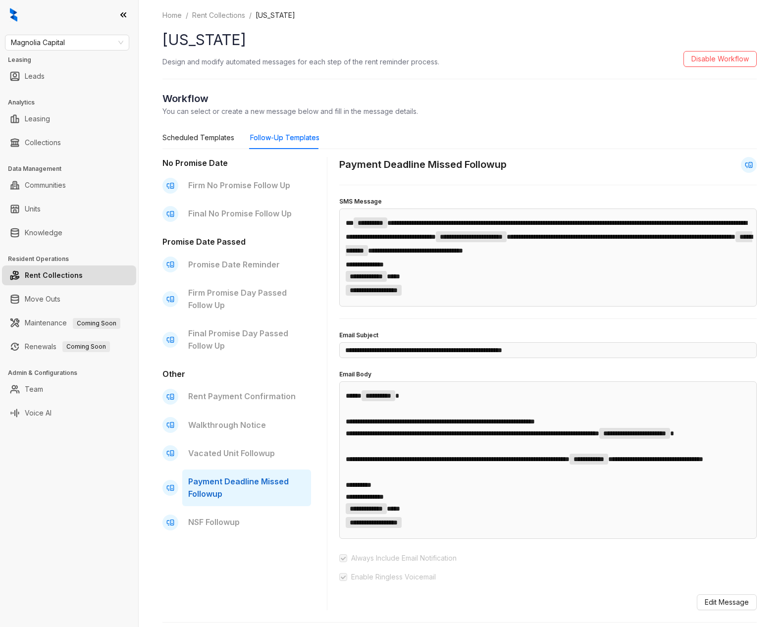
click at [71, 267] on link "Rent Collections" at bounding box center [54, 275] width 58 height 20
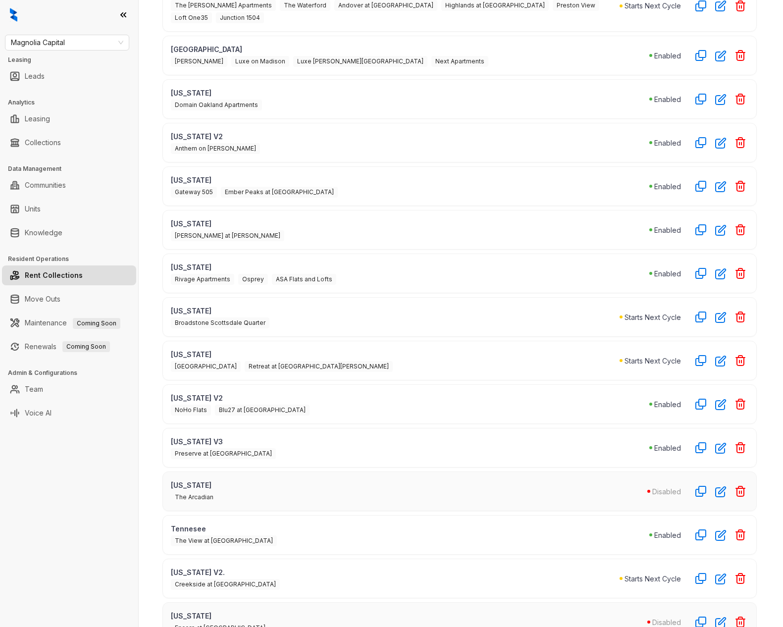
scroll to position [287, 0]
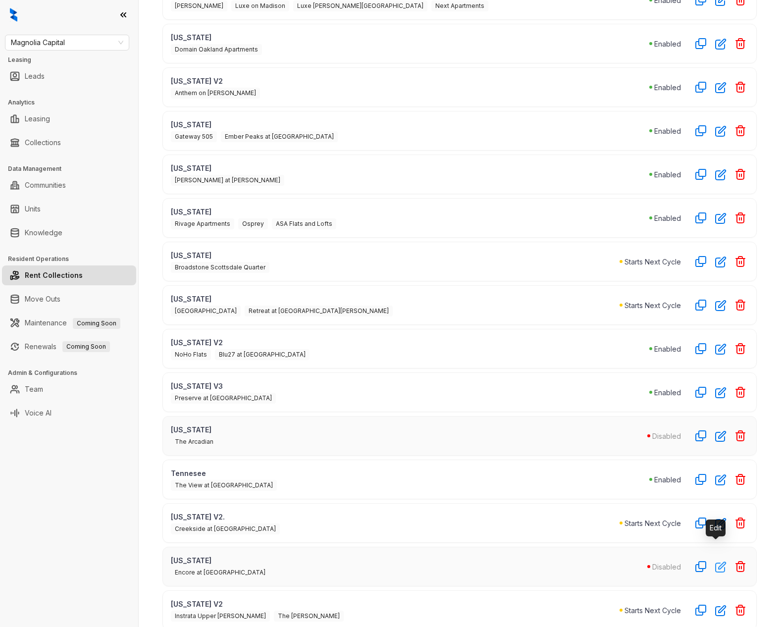
click at [717, 465] on icon "button" at bounding box center [720, 566] width 11 height 11
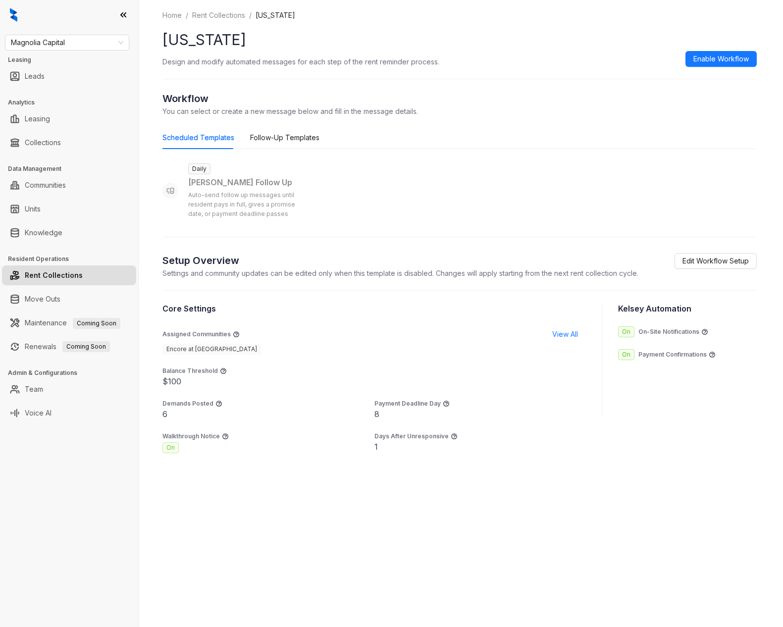
click at [82, 271] on link "Rent Collections" at bounding box center [54, 275] width 58 height 20
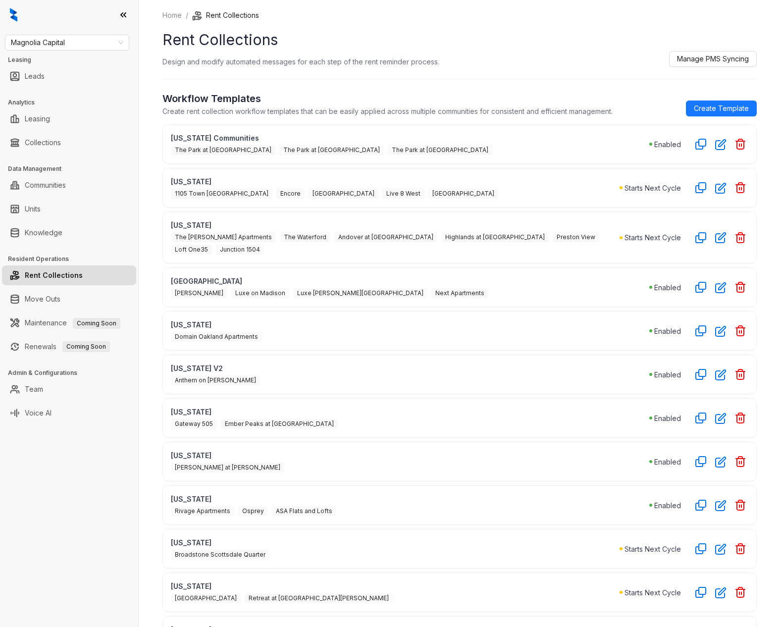
scroll to position [287, 0]
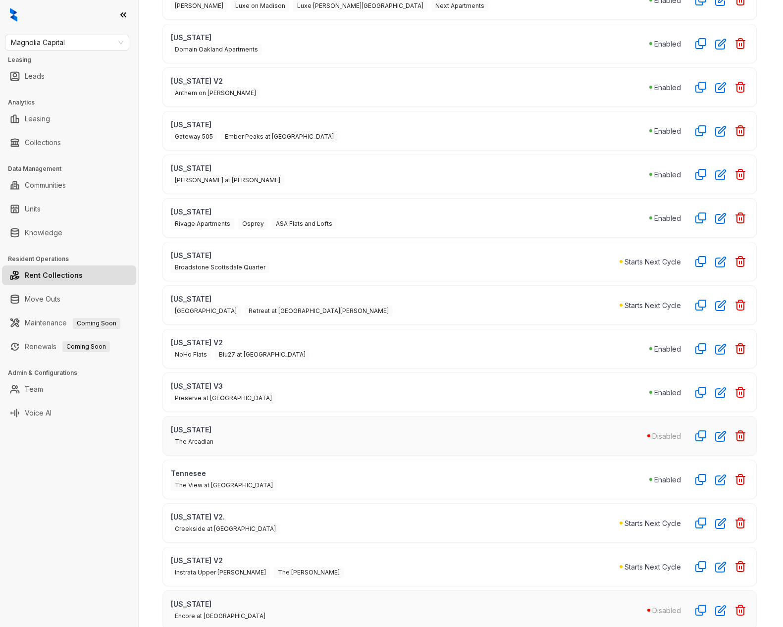
click at [335, 465] on div "Texas V2 Instrata Upper Kirby The Arnold Starts Next Cycle" at bounding box center [459, 567] width 594 height 40
click at [715, 465] on icon "button" at bounding box center [720, 610] width 11 height 11
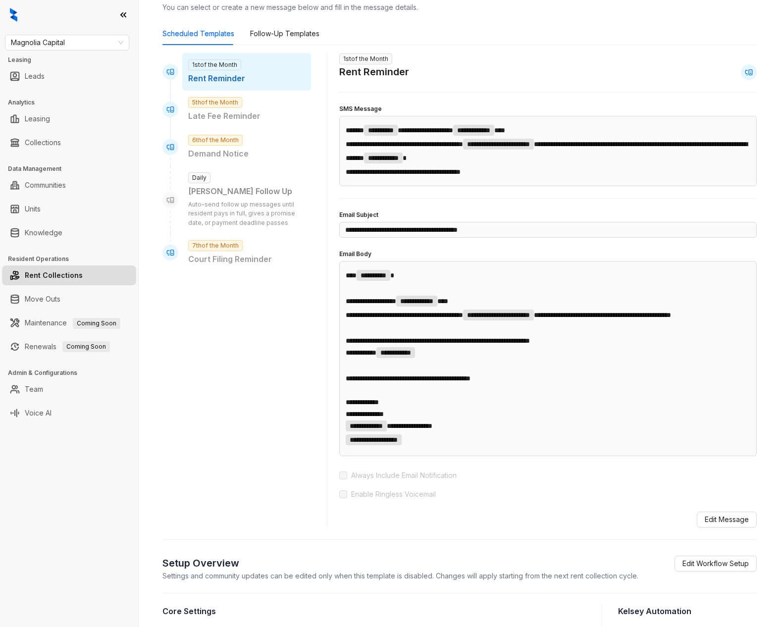
click at [59, 282] on link "Rent Collections" at bounding box center [54, 275] width 58 height 20
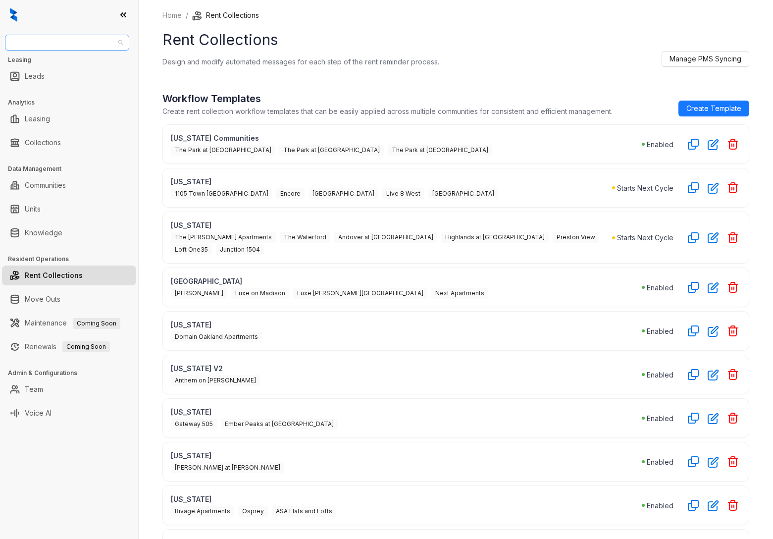
click at [84, 48] on span "Magnolia Capital" at bounding box center [67, 42] width 112 height 15
type input "***"
click at [80, 60] on div "Haus Group" at bounding box center [67, 62] width 108 height 11
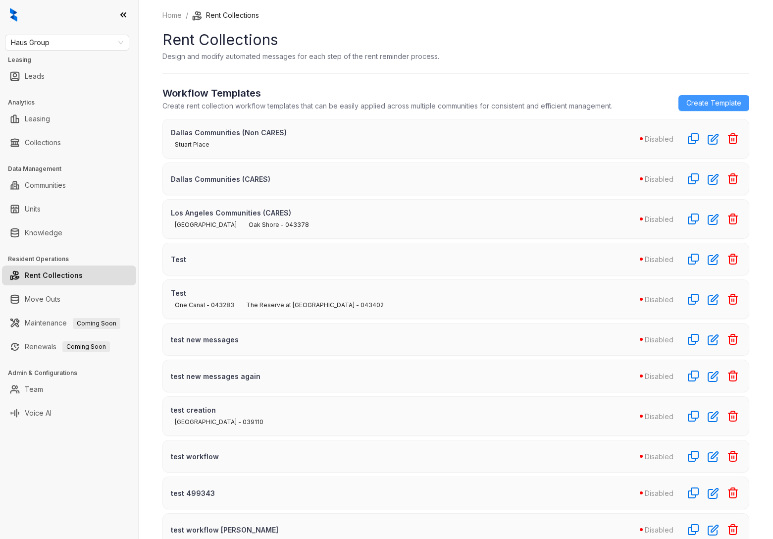
click at [694, 104] on span "Create Template" at bounding box center [713, 103] width 55 height 11
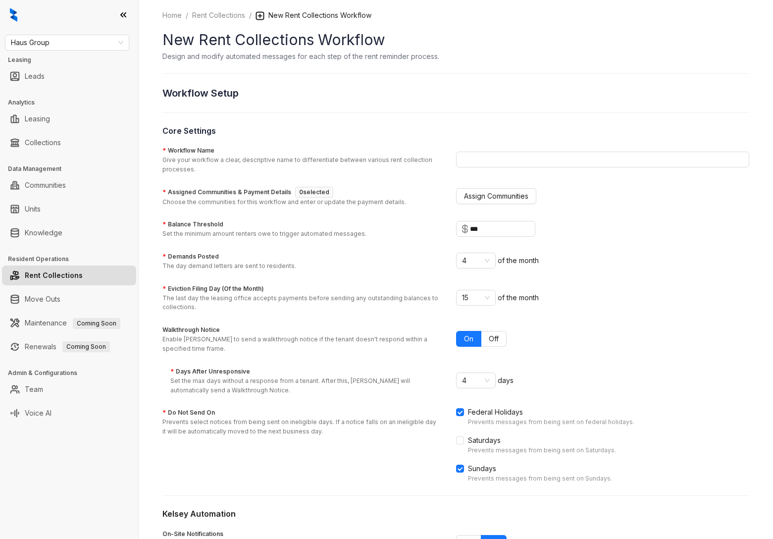
scroll to position [44, 0]
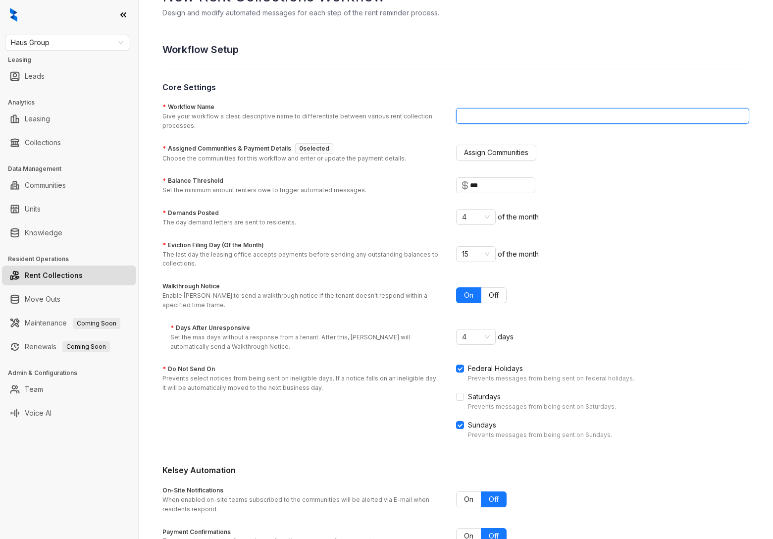
click at [492, 112] on input "* Workflow Name Give your workflow a clear, descriptive name to differentiate b…" at bounding box center [603, 116] width 294 height 16
type input "****"
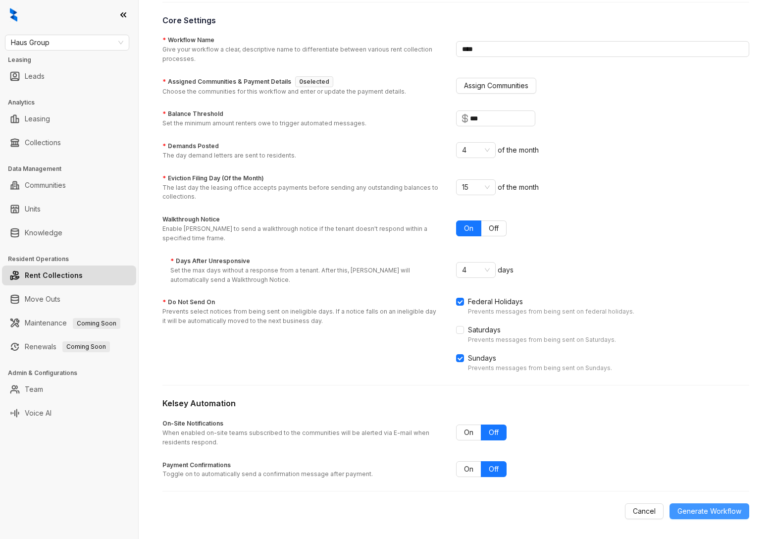
click at [719, 512] on span "Generate Workflow" at bounding box center [709, 511] width 64 height 11
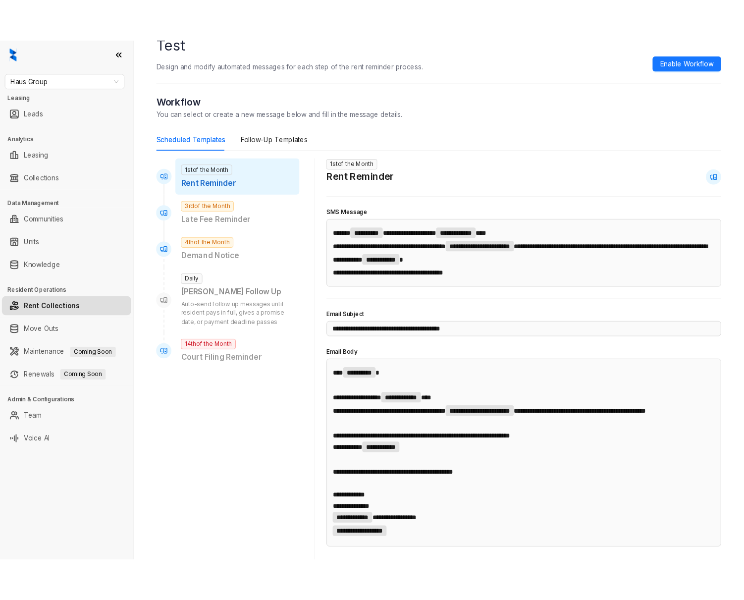
scroll to position [41, 0]
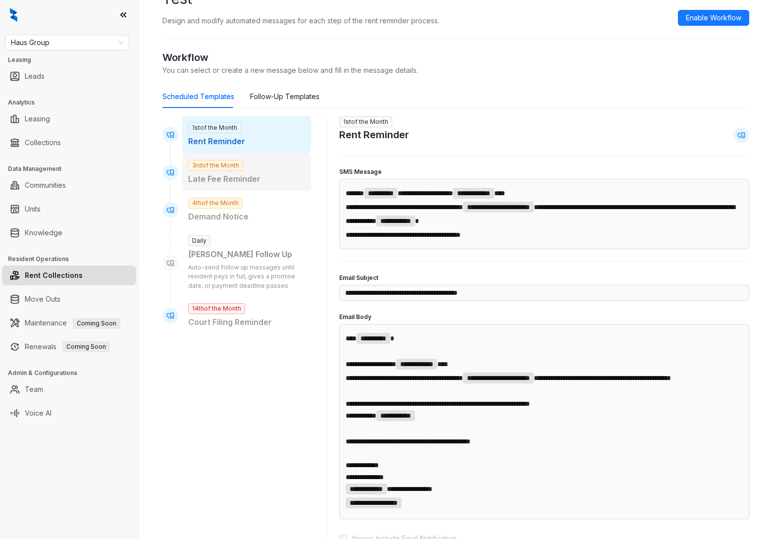
click at [213, 173] on p "Late Fee Reminder" at bounding box center [246, 179] width 117 height 12
type input "**********"
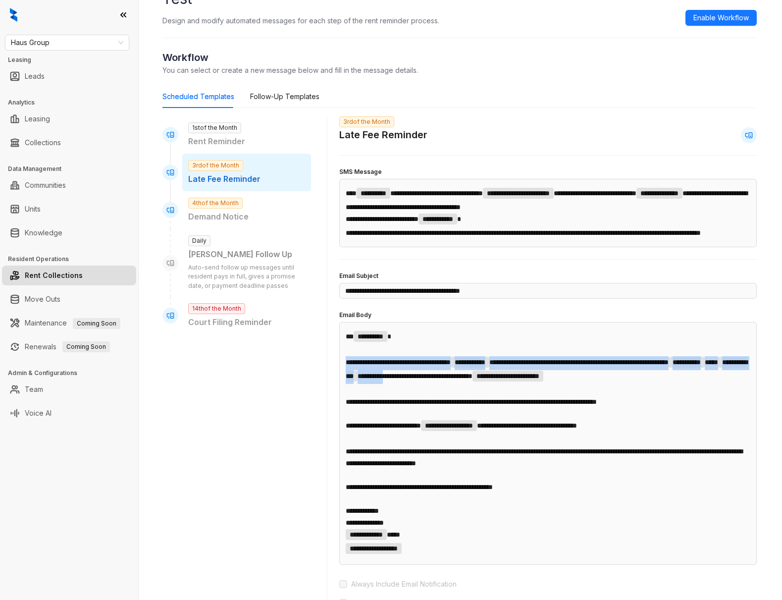
drag, startPoint x: 346, startPoint y: 375, endPoint x: 518, endPoint y: 390, distance: 172.5
click at [518, 384] on p "**********" at bounding box center [548, 370] width 405 height 28
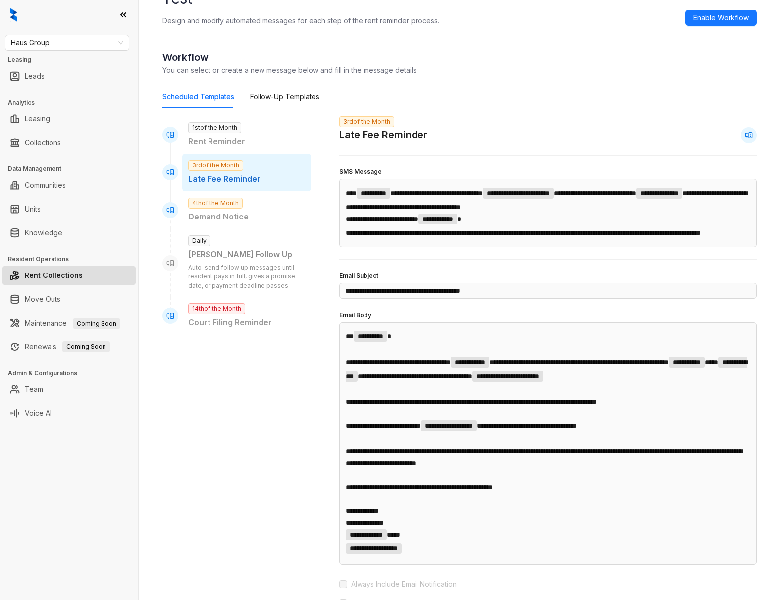
click at [341, 427] on div "**********" at bounding box center [547, 443] width 417 height 243
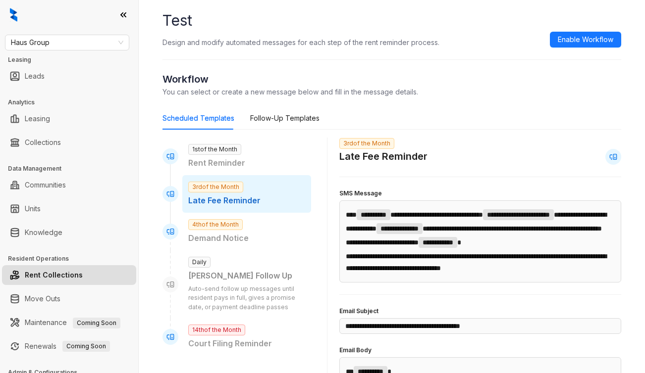
scroll to position [23, 0]
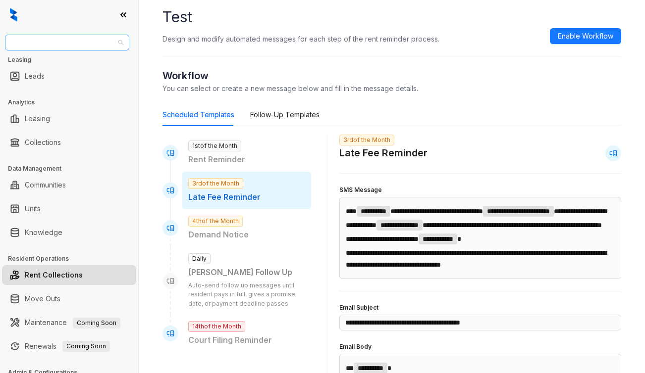
click at [72, 43] on span "Haus Group" at bounding box center [67, 42] width 112 height 15
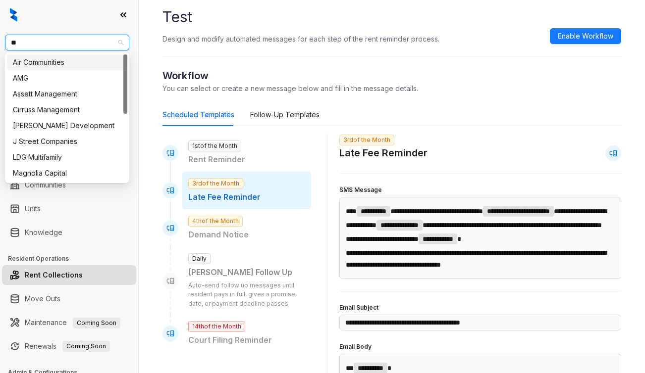
type input "***"
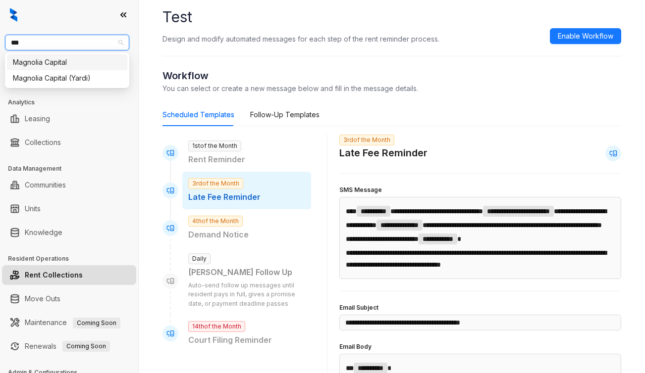
click at [51, 60] on div "Magnolia Capital" at bounding box center [67, 62] width 108 height 11
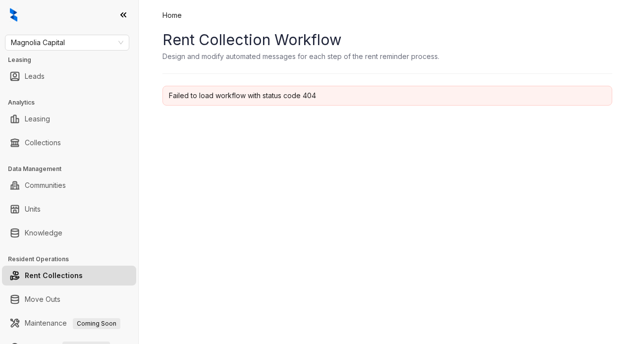
click at [57, 272] on link "Rent Collections" at bounding box center [54, 275] width 58 height 20
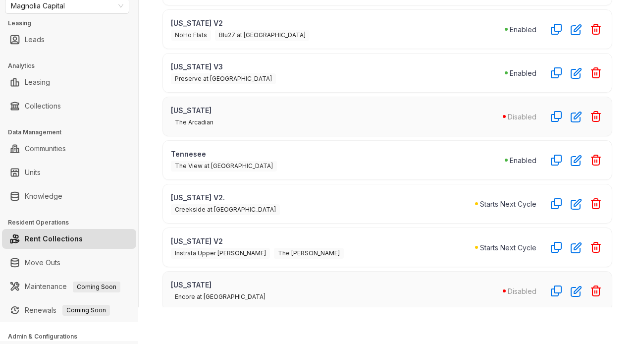
scroll to position [81, 0]
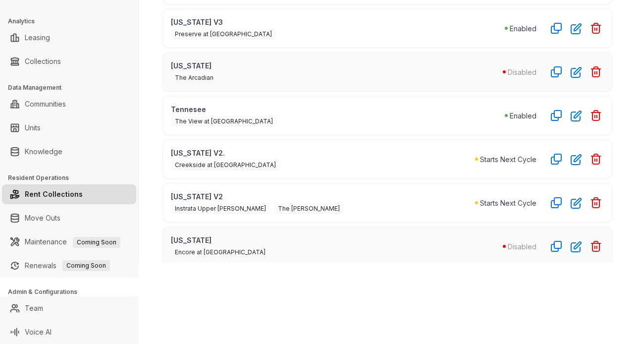
click at [545, 271] on div "Magnolia Capital Leasing Leads Analytics Leasing Collections Data Management Co…" at bounding box center [318, 172] width 636 height 344
drag, startPoint x: 561, startPoint y: 227, endPoint x: 487, endPoint y: 280, distance: 91.2
click at [487, 280] on div "Magnolia Capital Leasing Leads Analytics Leasing Collections Data Management Co…" at bounding box center [318, 172] width 636 height 344
click at [228, 235] on p "Missouri" at bounding box center [337, 240] width 332 height 10
click at [571, 241] on icon "button" at bounding box center [576, 246] width 11 height 11
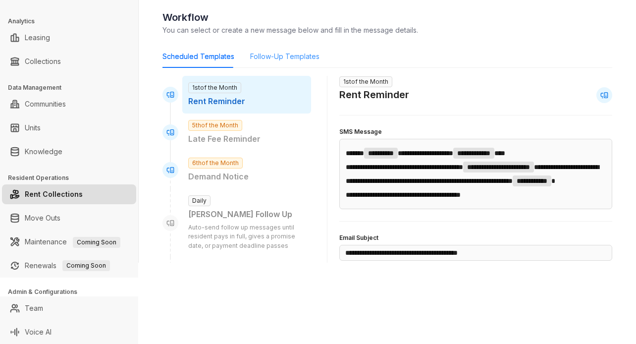
click at [287, 62] on div "Follow-Up Templates" at bounding box center [284, 56] width 69 height 23
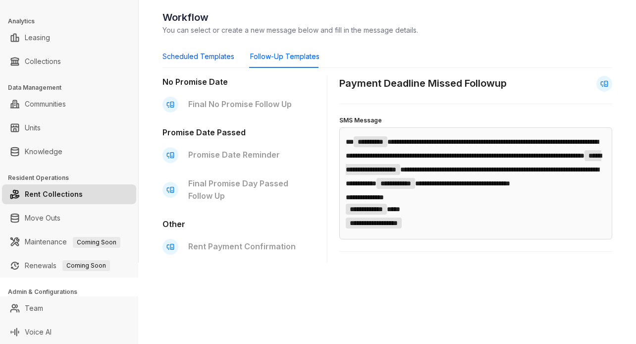
click at [206, 57] on div "Scheduled Templates" at bounding box center [198, 56] width 72 height 11
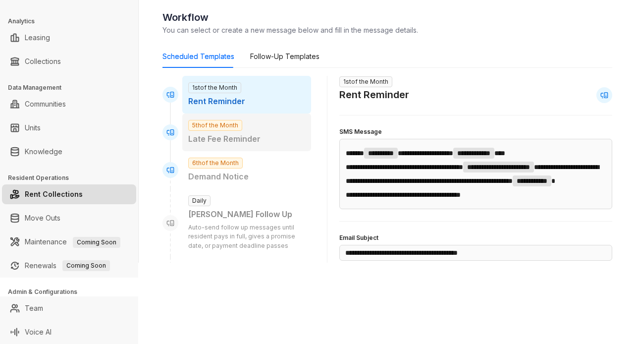
click at [253, 136] on p "Late Fee Reminder" at bounding box center [246, 139] width 117 height 12
type input "**********"
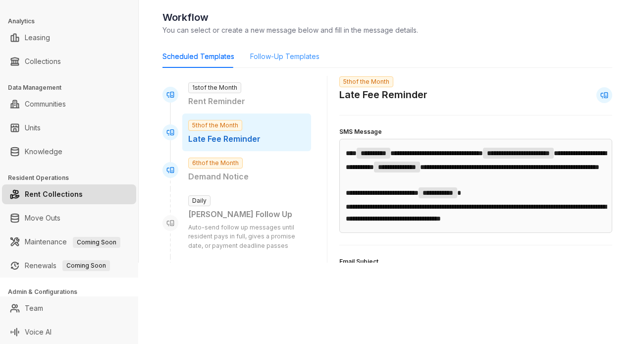
click at [276, 49] on div "Follow-Up Templates" at bounding box center [284, 56] width 69 height 23
type input "**********"
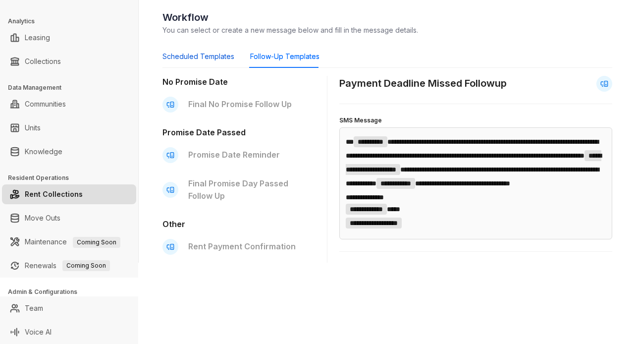
click at [207, 52] on div "Scheduled Templates" at bounding box center [198, 56] width 72 height 11
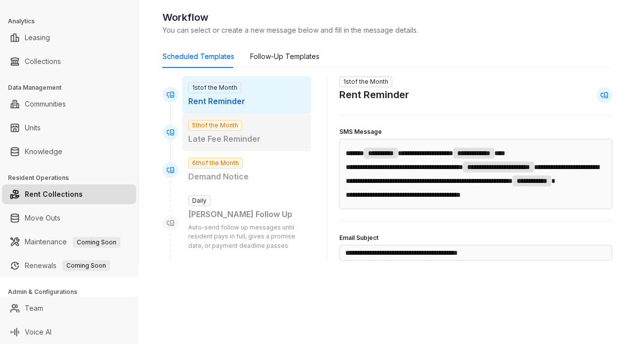
click at [247, 141] on p "Late Fee Reminder" at bounding box center [246, 139] width 117 height 12
type input "**********"
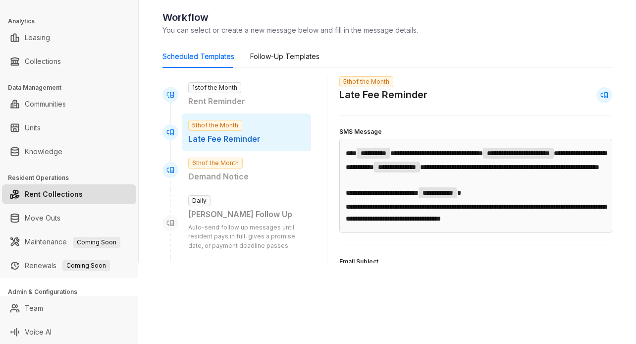
click at [46, 189] on link "Rent Collections" at bounding box center [54, 194] width 58 height 20
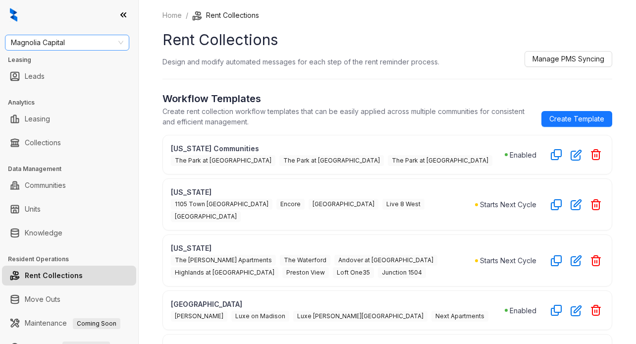
click at [59, 46] on span "Magnolia Capital" at bounding box center [67, 42] width 112 height 15
type input "***"
click at [53, 61] on div "Haus Group" at bounding box center [67, 62] width 108 height 11
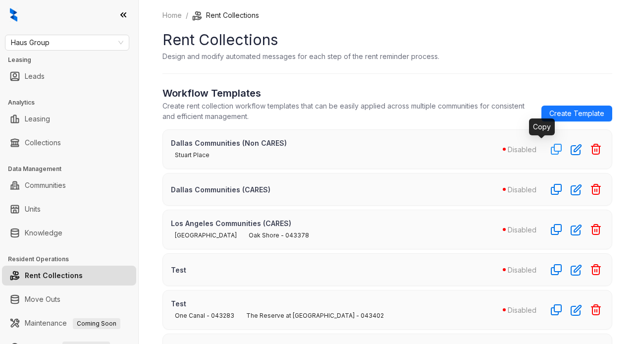
click at [550, 147] on icon "button" at bounding box center [556, 149] width 12 height 12
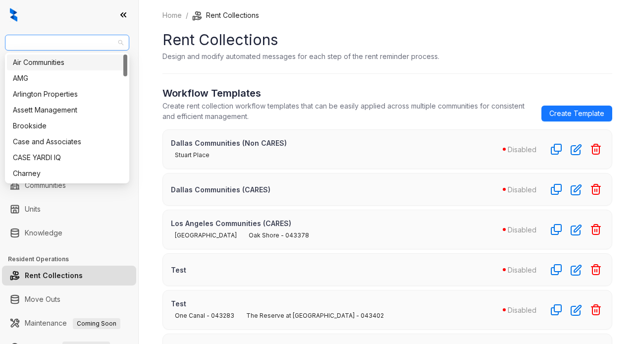
click at [76, 42] on span "Haus Group" at bounding box center [67, 42] width 112 height 15
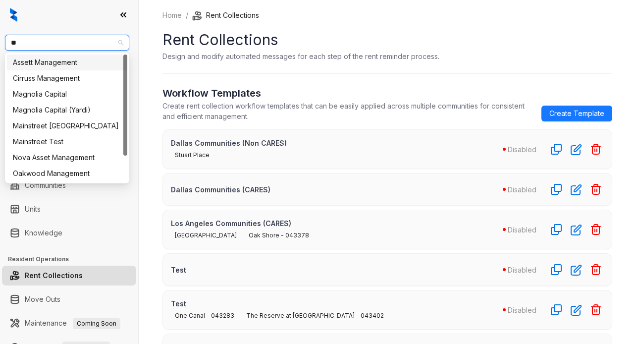
type input "***"
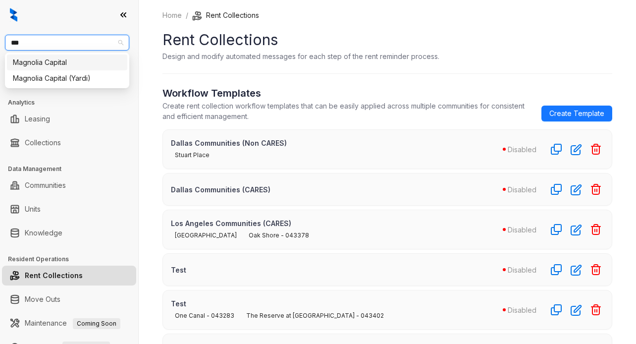
click at [50, 65] on div "Magnolia Capital" at bounding box center [67, 62] width 108 height 11
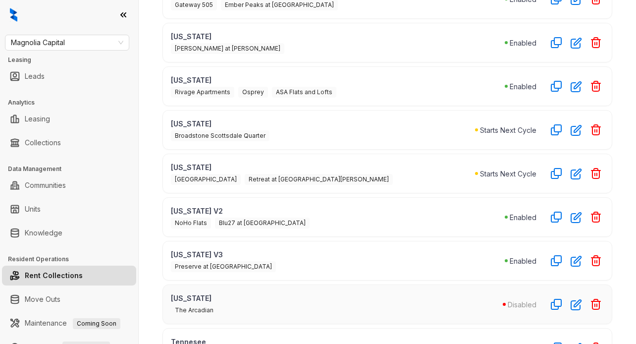
scroll to position [593, 0]
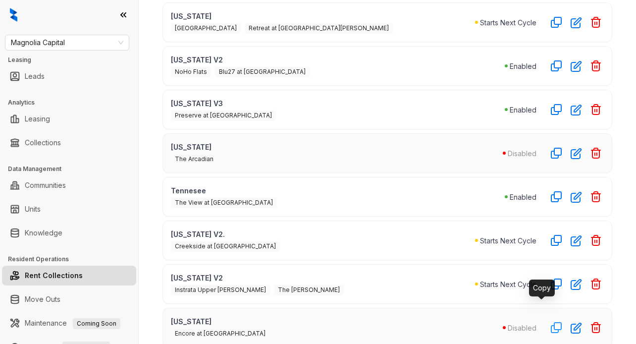
click at [550, 321] on icon "button" at bounding box center [556, 327] width 12 height 12
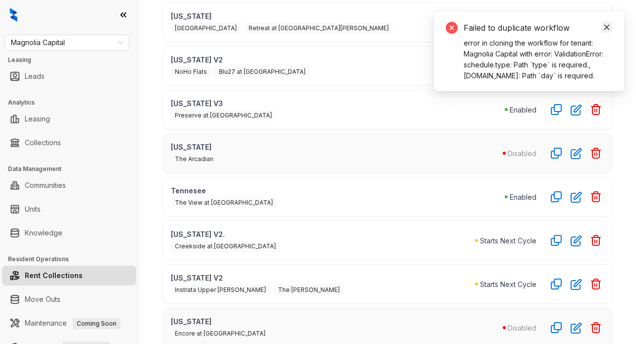
click at [605, 28] on icon "close" at bounding box center [606, 27] width 7 height 7
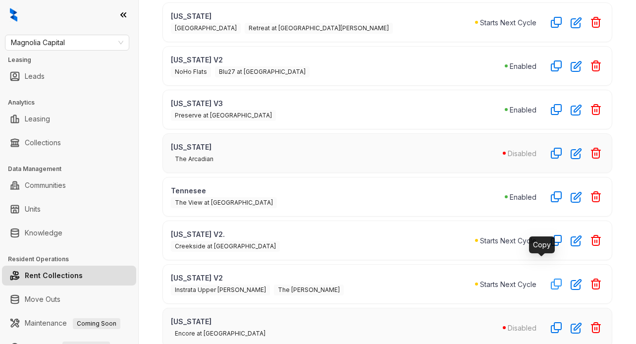
click at [550, 278] on icon "button" at bounding box center [556, 284] width 12 height 12
click at [389, 196] on div "The View at Shelby Farms" at bounding box center [338, 202] width 334 height 12
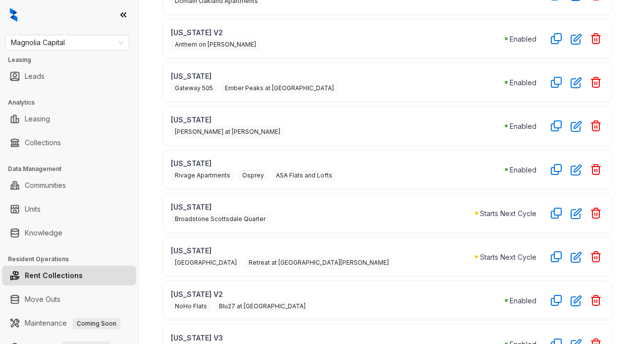
scroll to position [203, 0]
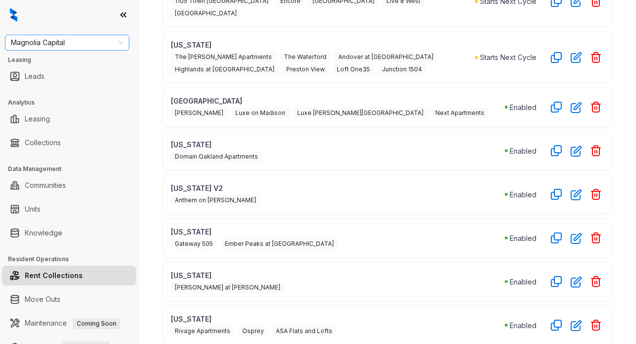
click at [68, 46] on span "Magnolia Capital" at bounding box center [67, 42] width 112 height 15
type input "***"
click at [57, 64] on div "Haus Group" at bounding box center [67, 62] width 108 height 11
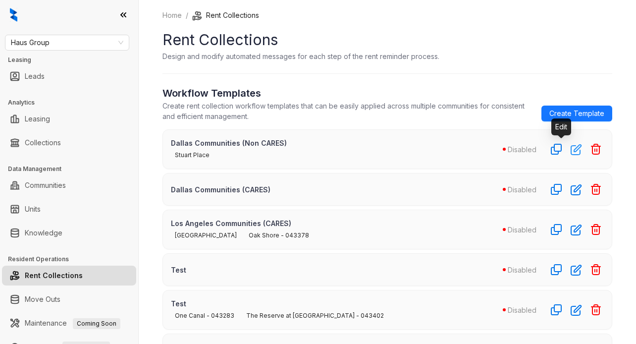
click at [571, 151] on icon "button" at bounding box center [576, 149] width 11 height 11
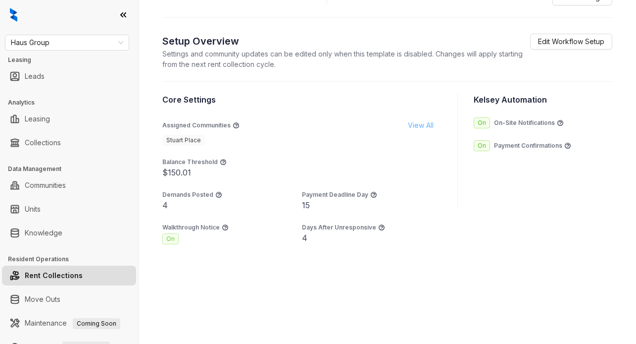
scroll to position [542, 0]
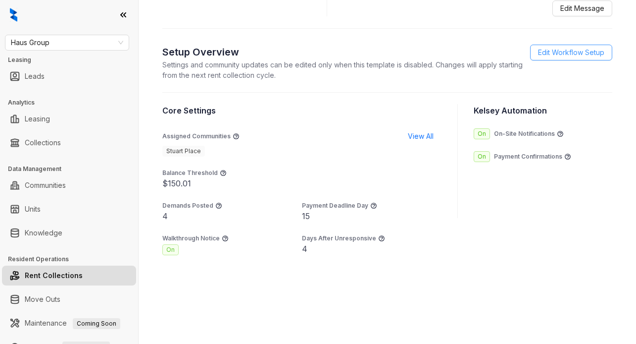
click at [544, 58] on span "Edit Workflow Setup" at bounding box center [571, 52] width 66 height 11
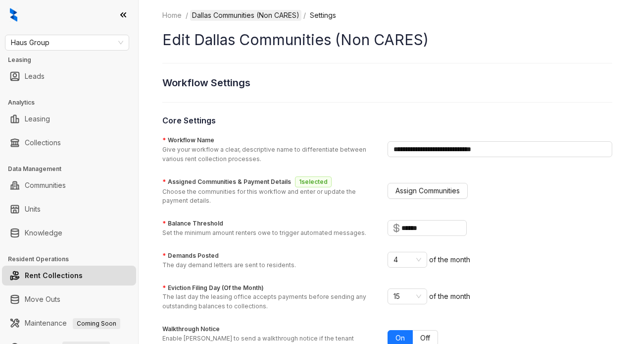
click at [276, 10] on link "Dallas Communities (Non CARES)" at bounding box center [245, 15] width 111 height 11
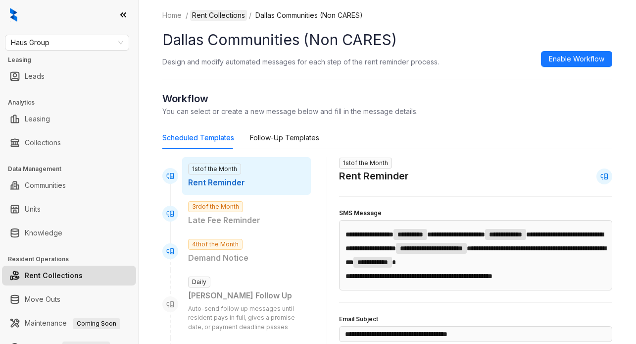
click at [222, 16] on link "Rent Collections" at bounding box center [218, 15] width 57 height 11
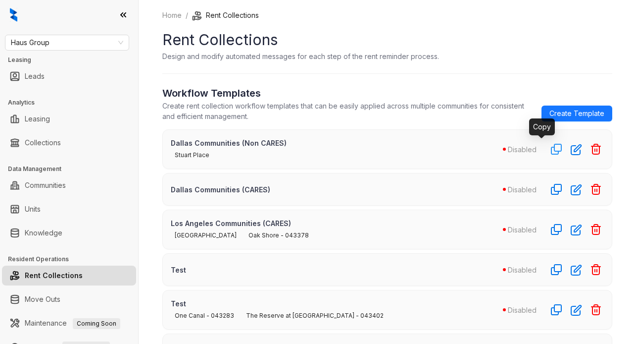
click at [551, 148] on icon "button" at bounding box center [557, 149] width 12 height 12
click at [552, 149] on icon "button" at bounding box center [557, 149] width 10 height 10
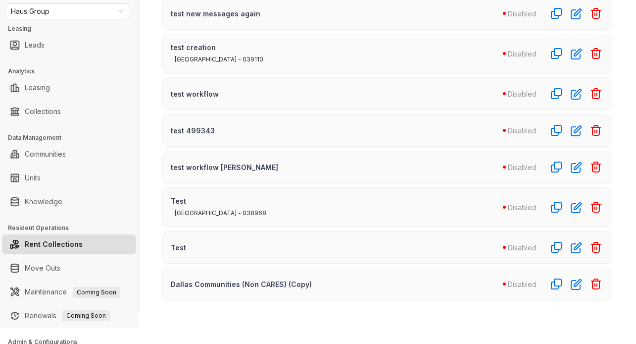
scroll to position [33, 0]
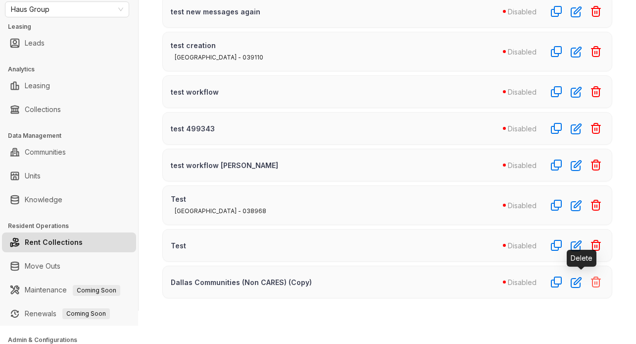
click at [590, 281] on icon "button" at bounding box center [596, 282] width 12 height 12
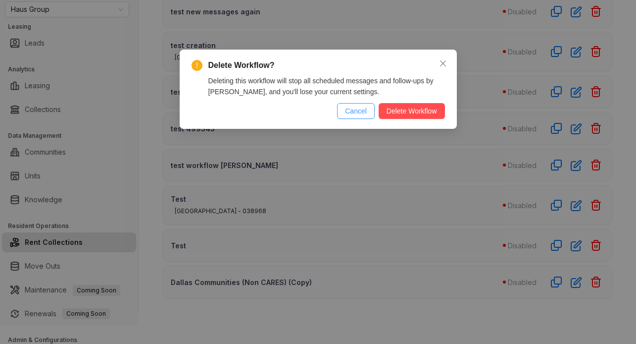
click at [351, 110] on span "Cancel" at bounding box center [356, 110] width 22 height 11
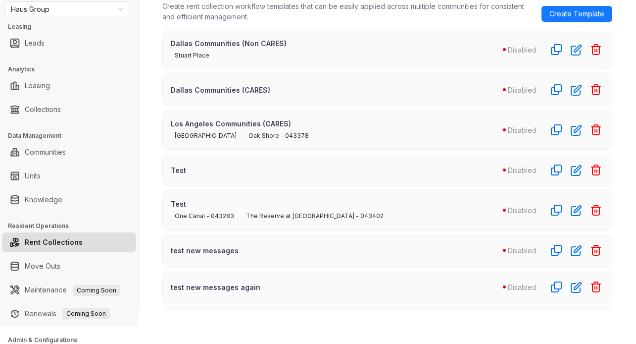
scroll to position [0, 0]
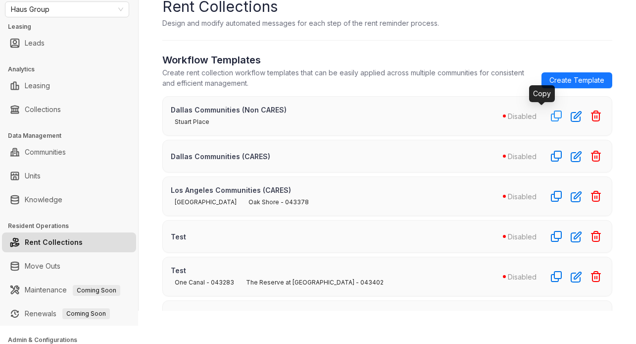
click at [551, 116] on icon "button" at bounding box center [557, 116] width 12 height 12
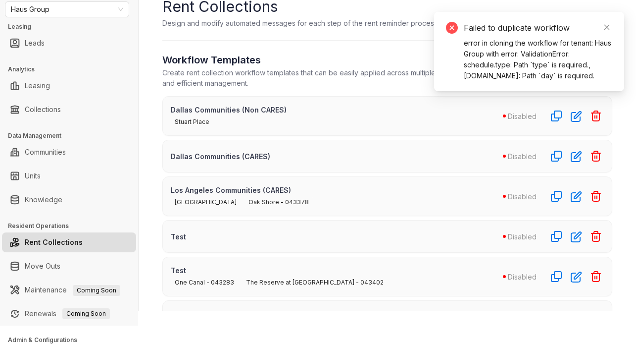
click at [332, 87] on p "Create rent collection workflow templates that can be easily applied across mul…" at bounding box center [347, 77] width 371 height 21
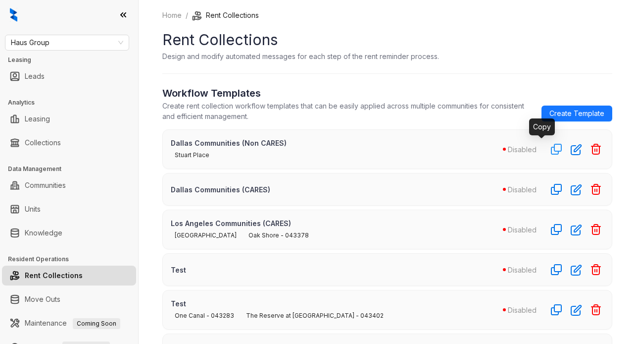
click at [551, 149] on icon "button" at bounding box center [557, 149] width 12 height 12
click at [571, 147] on icon "button" at bounding box center [576, 149] width 11 height 11
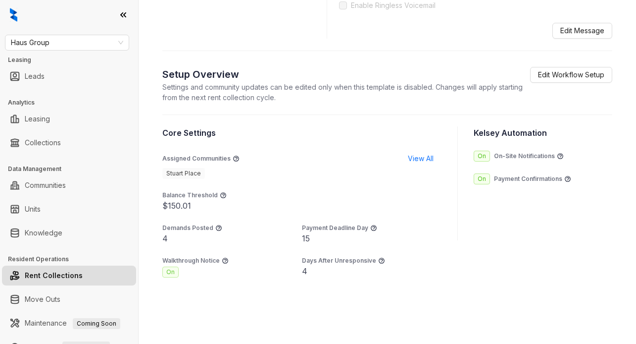
scroll to position [579, 0]
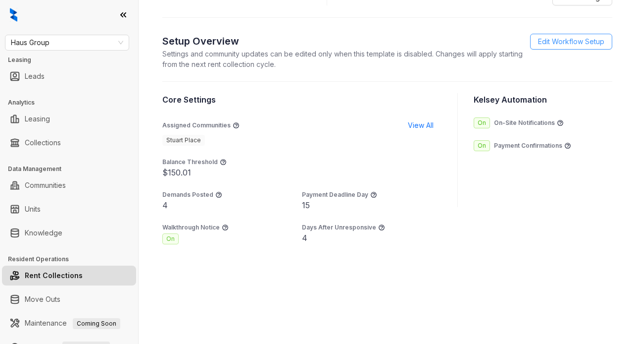
click at [538, 45] on span "Edit Workflow Setup" at bounding box center [571, 41] width 66 height 11
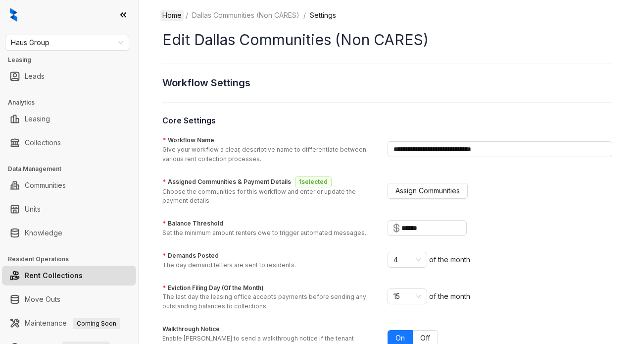
click at [170, 11] on link "Home" at bounding box center [171, 15] width 23 height 11
select select "******"
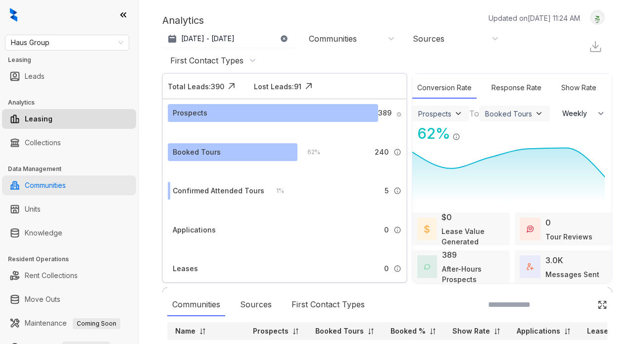
click at [66, 184] on link "Communities" at bounding box center [45, 185] width 41 height 20
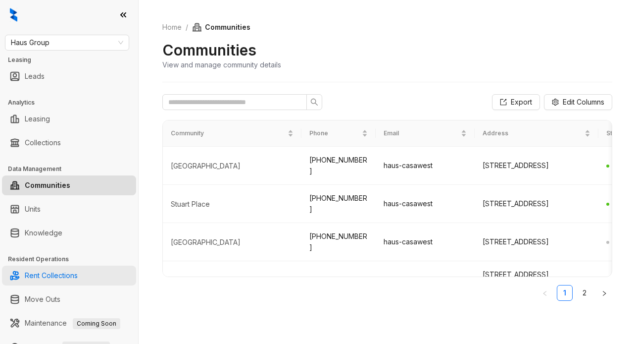
click at [59, 279] on link "Rent Collections" at bounding box center [51, 275] width 53 height 20
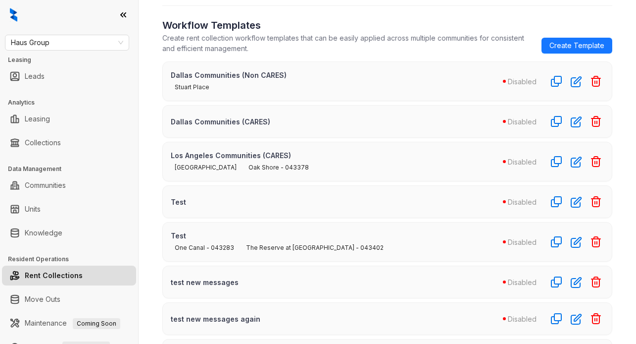
scroll to position [71, 0]
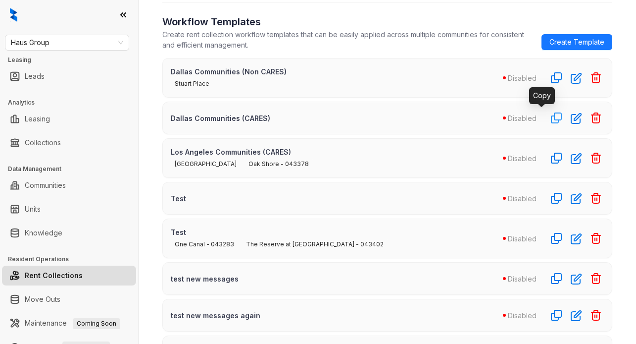
click at [551, 116] on icon "button" at bounding box center [557, 118] width 12 height 12
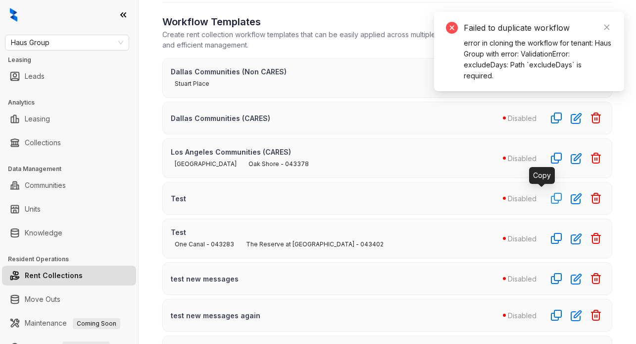
click at [552, 199] on icon "button" at bounding box center [557, 198] width 10 height 10
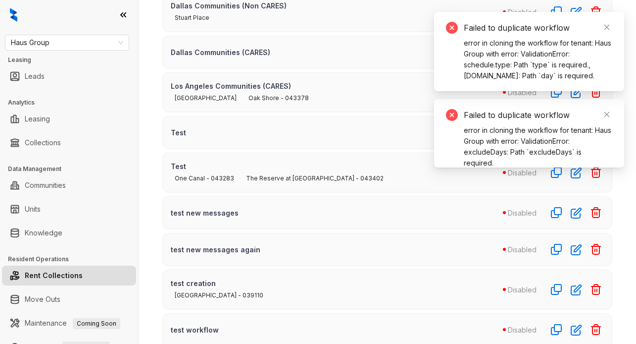
scroll to position [158, 0]
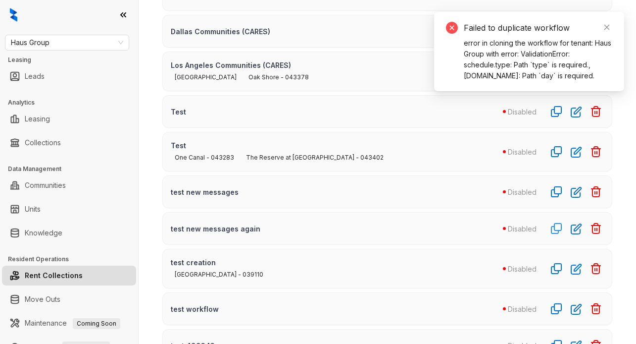
click at [551, 222] on icon "button" at bounding box center [557, 228] width 12 height 12
click at [551, 264] on icon "button" at bounding box center [557, 268] width 12 height 12
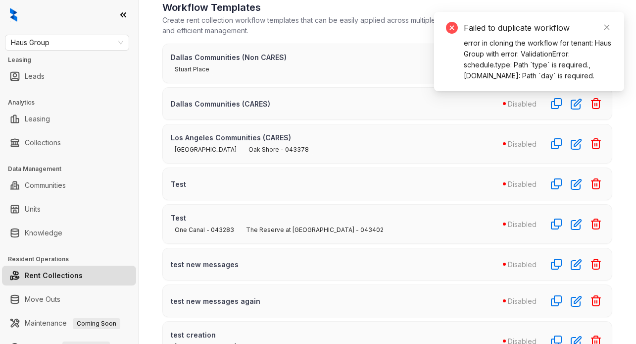
scroll to position [41, 0]
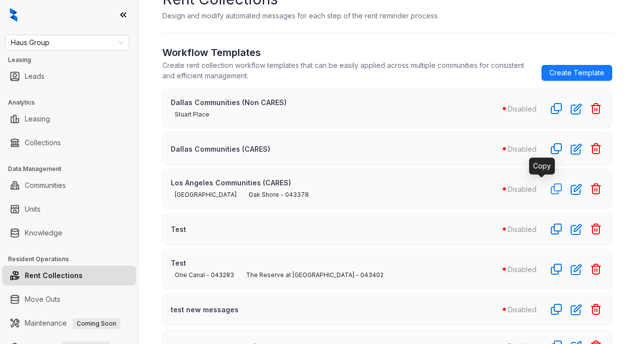
click at [551, 194] on icon "button" at bounding box center [557, 189] width 12 height 12
click at [571, 191] on icon "button" at bounding box center [576, 188] width 11 height 11
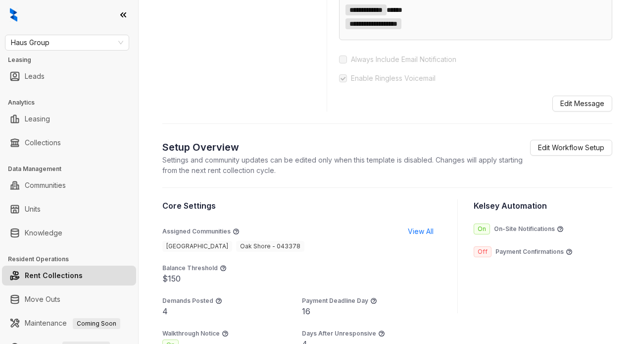
scroll to position [603, 0]
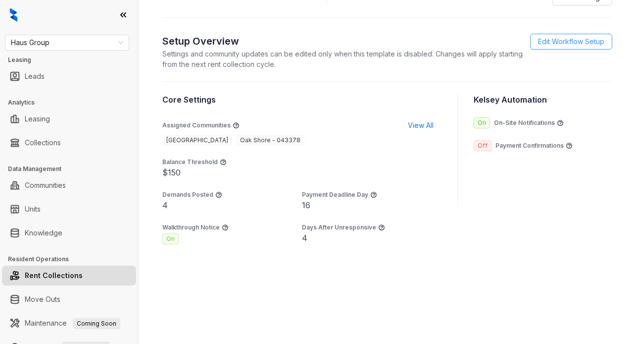
click at [545, 47] on span "Edit Workflow Setup" at bounding box center [571, 41] width 66 height 11
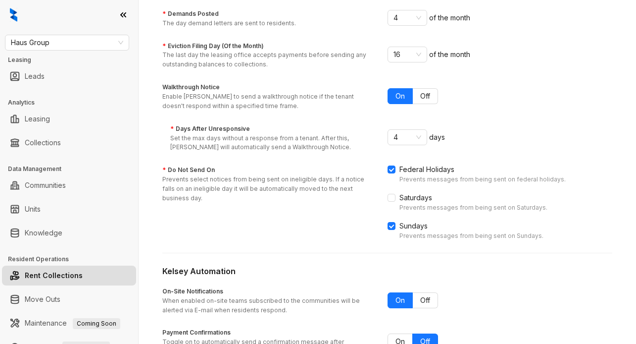
scroll to position [241, 0]
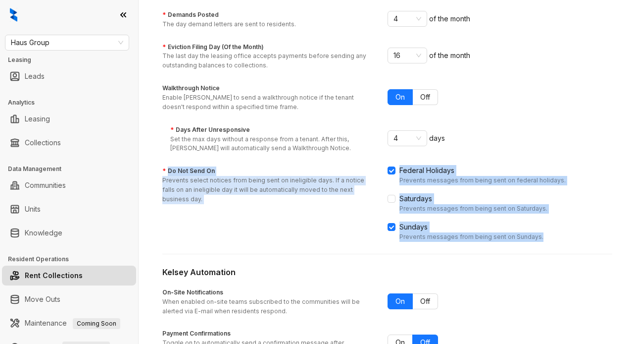
drag, startPoint x: 168, startPoint y: 166, endPoint x: 440, endPoint y: 241, distance: 282.6
click at [440, 241] on form "**********" at bounding box center [387, 146] width 450 height 504
click at [251, 182] on p "Prevents select notices from being sent on ineligible days. If a notice falls o…" at bounding box center [265, 190] width 207 height 28
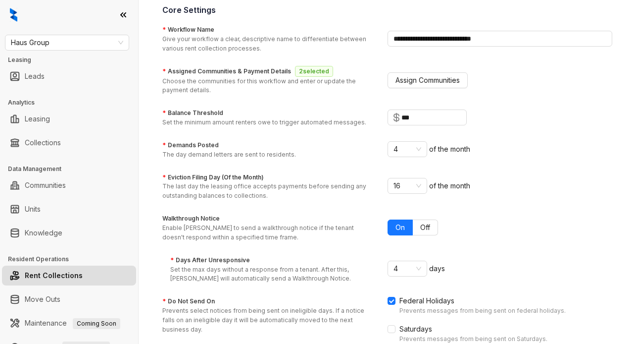
scroll to position [107, 0]
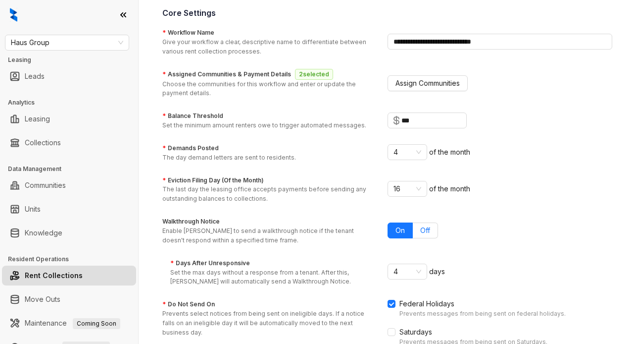
click at [413, 224] on label "Off" at bounding box center [425, 230] width 25 height 16
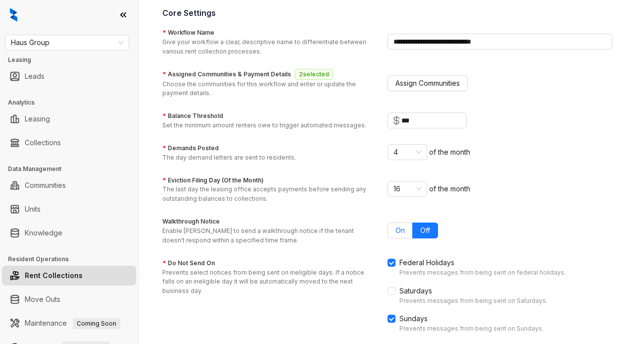
click at [396, 227] on span "On" at bounding box center [400, 230] width 9 height 8
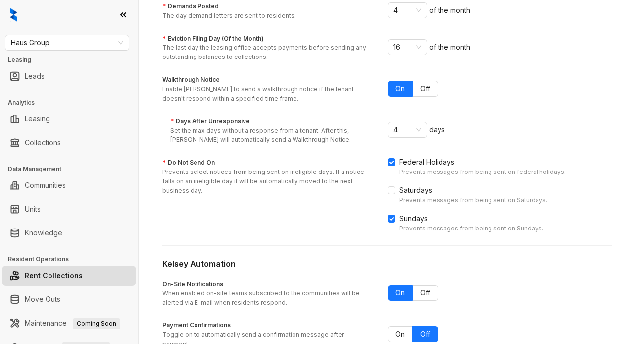
scroll to position [310, 0]
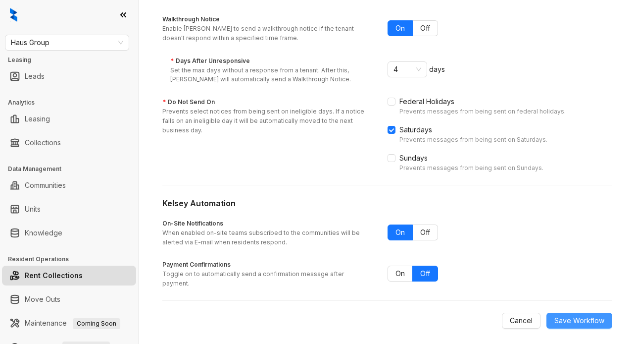
click at [563, 315] on span "Save Workflow" at bounding box center [580, 320] width 50 height 11
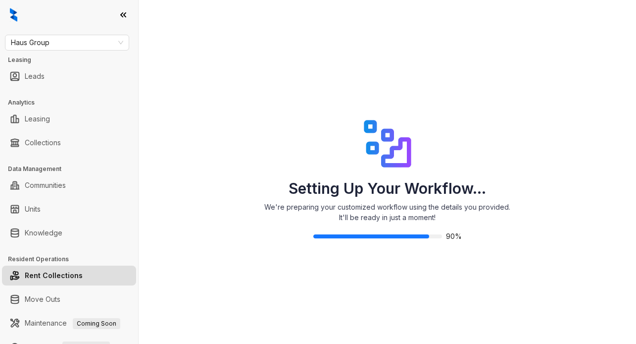
scroll to position [190, 0]
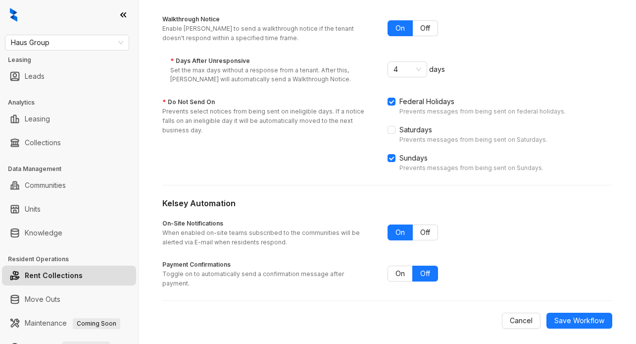
scroll to position [314, 0]
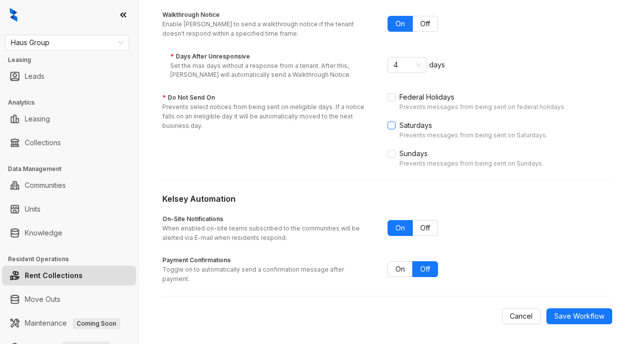
click at [388, 121] on span at bounding box center [392, 125] width 8 height 8
click at [560, 315] on span "Save Workflow" at bounding box center [580, 316] width 50 height 11
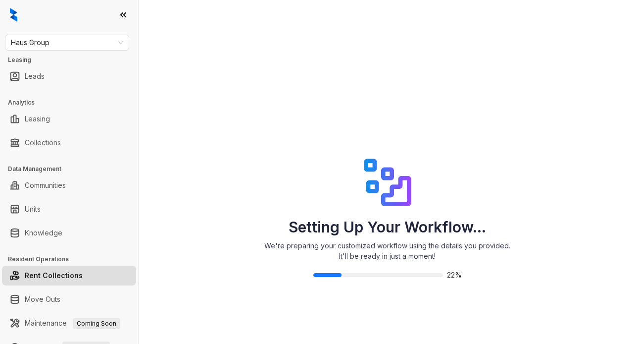
scroll to position [141, 0]
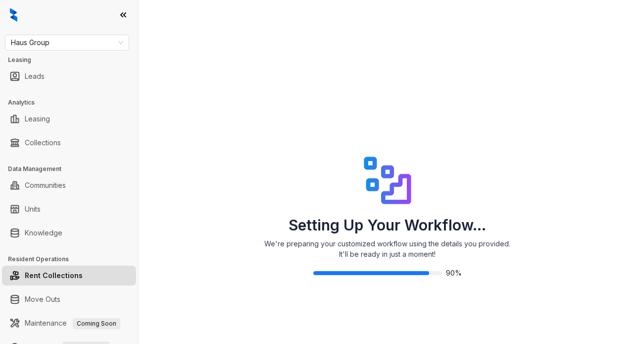
click at [42, 276] on link "Rent Collections" at bounding box center [54, 275] width 58 height 20
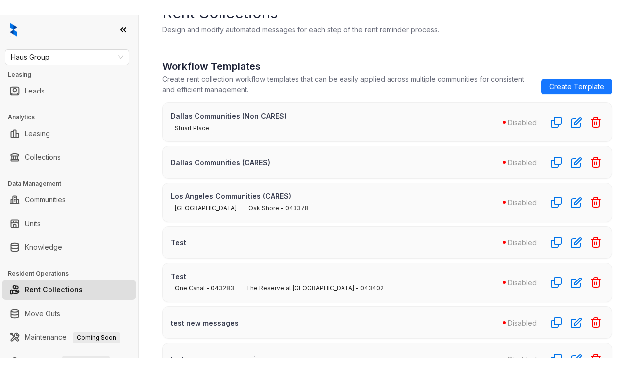
scroll to position [48, 0]
